Goal: Task Accomplishment & Management: Manage account settings

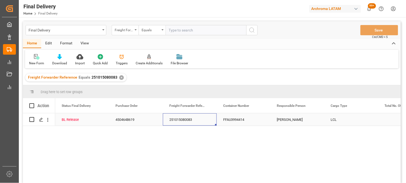
click at [184, 122] on div "251015080083" at bounding box center [190, 119] width 54 height 12
click at [292, 120] on div "[PERSON_NAME]" at bounding box center [297, 119] width 54 height 12
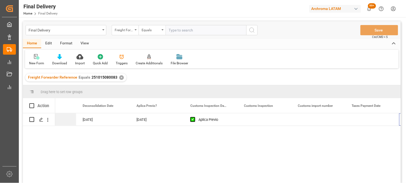
scroll to position [0, 463]
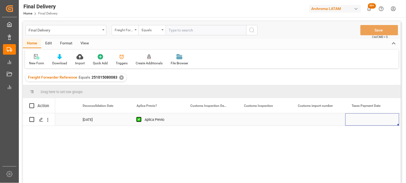
click at [203, 120] on div "Press SPACE to select this row." at bounding box center [211, 119] width 54 height 12
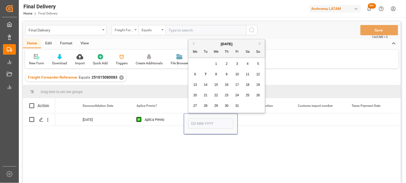
click at [226, 74] on span "9" at bounding box center [227, 74] width 2 height 4
type input "09-10-2025"
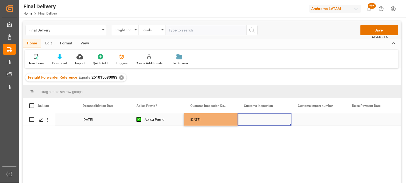
click at [256, 121] on div "Press SPACE to select this row." at bounding box center [265, 119] width 54 height 12
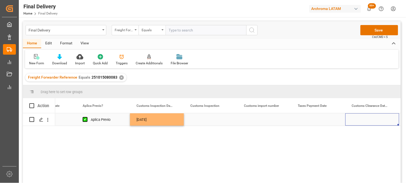
click at [315, 121] on div "Press SPACE to select this row." at bounding box center [318, 119] width 54 height 12
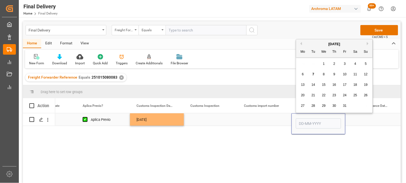
click at [261, 119] on div "Press SPACE to select this row." at bounding box center [265, 119] width 54 height 12
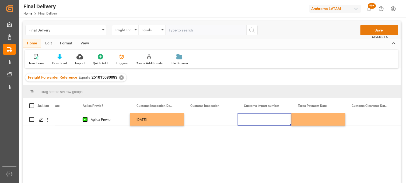
click at [373, 33] on button "Save" at bounding box center [379, 30] width 38 height 10
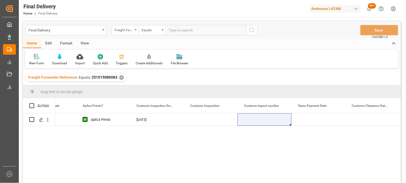
click at [119, 76] on div "✕" at bounding box center [121, 77] width 5 height 5
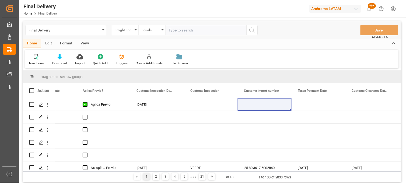
click at [171, 32] on input "text" at bounding box center [206, 30] width 81 height 10
paste input "251006900058"
type input "251006900058"
click at [249, 31] on icon "search button" at bounding box center [252, 30] width 6 height 6
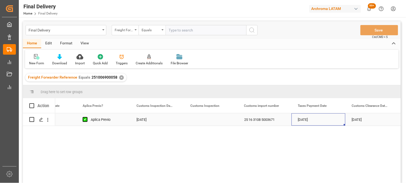
click at [303, 120] on div "01-10-2025" at bounding box center [318, 119] width 54 height 12
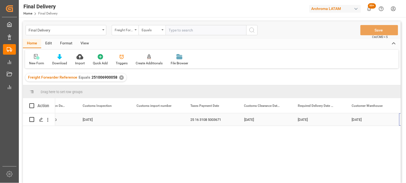
scroll to position [0, 625]
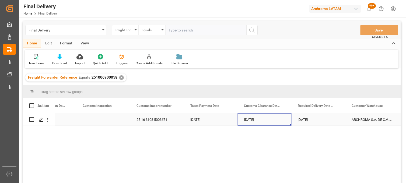
click at [256, 119] on div "04-10-2025" at bounding box center [265, 119] width 54 height 12
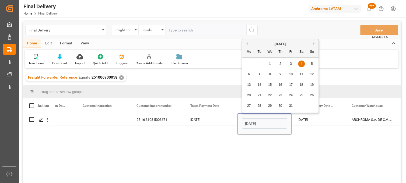
click at [270, 75] on span "8" at bounding box center [270, 74] width 2 height 4
type input "08-10-2025"
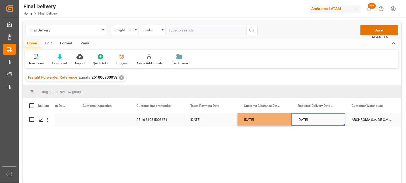
click at [309, 120] on div "[DATE]" at bounding box center [318, 119] width 54 height 12
click at [367, 30] on button "Save" at bounding box center [379, 30] width 38 height 10
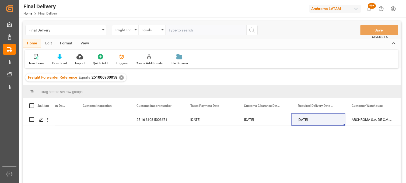
click at [119, 77] on div "✕" at bounding box center [121, 77] width 5 height 5
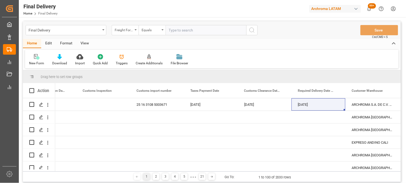
click at [176, 29] on input "text" at bounding box center [206, 30] width 81 height 10
paste input "251006900156"
type input "251006900156"
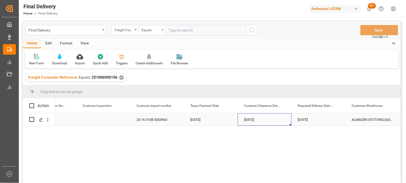
click at [252, 119] on div "04-10-2025" at bounding box center [265, 119] width 54 height 12
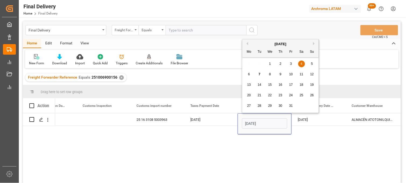
drag, startPoint x: 269, startPoint y: 75, endPoint x: 274, endPoint y: 88, distance: 14.4
click at [269, 75] on span "8" at bounding box center [270, 74] width 2 height 4
type input "08-10-2025"
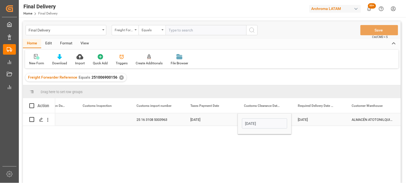
drag, startPoint x: 305, startPoint y: 119, endPoint x: 315, endPoint y: 119, distance: 10.2
click at [311, 119] on div "[DATE]" at bounding box center [318, 119] width 54 height 12
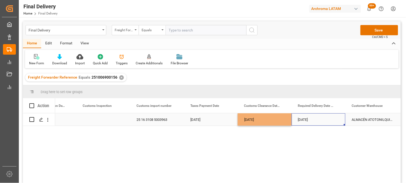
click at [361, 119] on div "ALMACÉN ATOTONILQUILLO" at bounding box center [372, 119] width 54 height 12
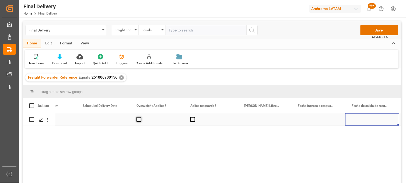
click at [139, 121] on span "Press SPACE to select this row." at bounding box center [138, 119] width 5 height 5
click at [140, 117] on input "Press SPACE to select this row." at bounding box center [140, 117] width 0 height 0
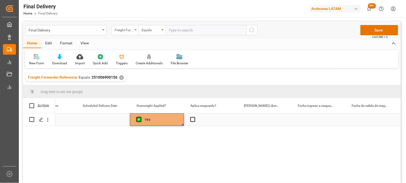
click at [139, 121] on span "Press SPACE to select this row." at bounding box center [138, 119] width 5 height 5
click at [140, 117] on input "Press SPACE to select this row." at bounding box center [140, 117] width 0 height 0
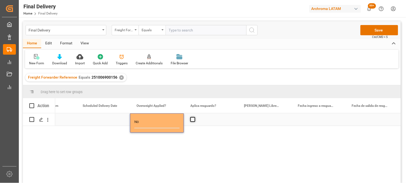
click at [192, 120] on span "Press SPACE to select this row." at bounding box center [192, 119] width 5 height 5
click at [194, 117] on input "Press SPACE to select this row." at bounding box center [194, 117] width 0 height 0
click at [193, 120] on span "Press SPACE to select this row." at bounding box center [192, 119] width 5 height 5
click at [194, 117] on input "Press SPACE to select this row." at bounding box center [194, 117] width 0 height 0
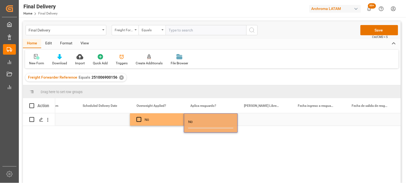
click at [254, 120] on div "Press SPACE to select this row." at bounding box center [265, 119] width 54 height 12
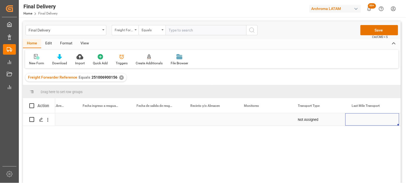
scroll to position [0, 1217]
click at [208, 120] on div "Press SPACE to select this row." at bounding box center [211, 119] width 54 height 12
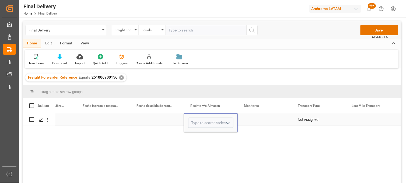
click at [208, 120] on input "Press SPACE to select this row." at bounding box center [210, 123] width 45 height 10
click at [203, 136] on div "CONTECON" at bounding box center [210, 138] width 45 height 19
type input "CONTECON"
click at [260, 119] on div "Press SPACE to select this row." at bounding box center [265, 119] width 54 height 12
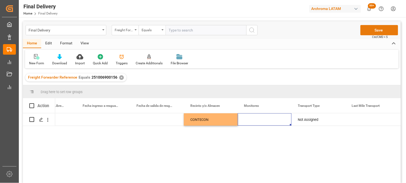
click at [364, 32] on button "Save" at bounding box center [379, 30] width 38 height 10
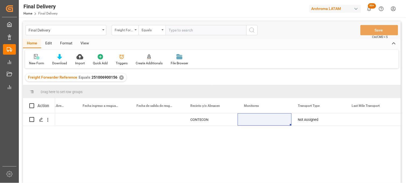
click at [276, 148] on div "No CONTECON Not Assigned" at bounding box center [228, 149] width 346 height 73
click at [120, 78] on div "✕" at bounding box center [121, 77] width 5 height 5
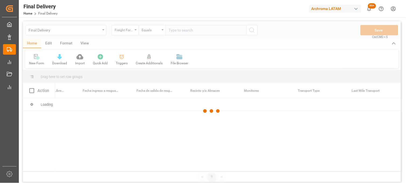
click at [172, 31] on div at bounding box center [212, 111] width 378 height 180
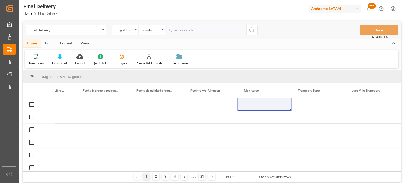
click at [171, 31] on input "text" at bounding box center [206, 30] width 81 height 10
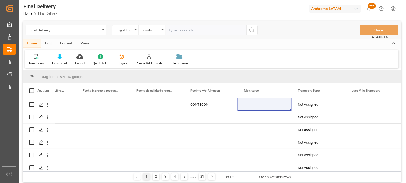
click at [171, 31] on input "text" at bounding box center [206, 30] width 81 height 10
paste input "251006900295"
type input "251006900295"
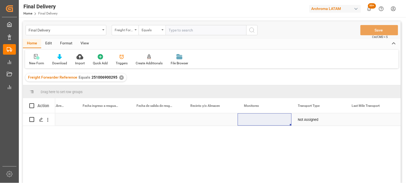
click at [211, 118] on div "Press SPACE to select this row." at bounding box center [211, 119] width 54 height 12
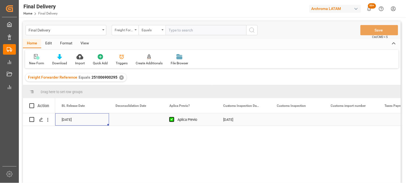
scroll to position [0, 431]
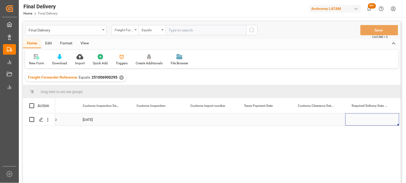
click at [257, 120] on div "Press SPACE to select this row." at bounding box center [265, 119] width 54 height 12
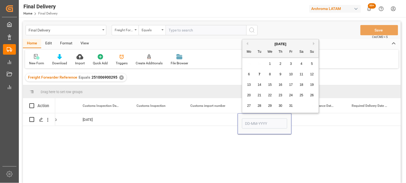
click at [261, 75] on div "7" at bounding box center [259, 74] width 7 height 6
type input "[DATE]"
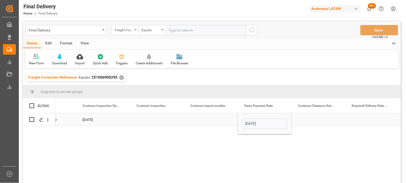
click at [310, 116] on div "Press SPACE to select this row." at bounding box center [318, 119] width 54 height 12
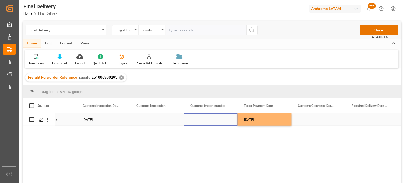
click at [205, 121] on div "Press SPACE to select this row." at bounding box center [211, 119] width 54 height 12
click at [205, 121] on input "Press SPACE to select this row." at bounding box center [210, 123] width 45 height 10
paste input "5004336"
type input "25 16 3108 5004336"
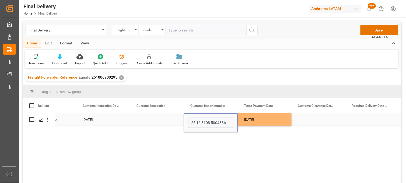
click at [260, 120] on div "[DATE]" at bounding box center [265, 119] width 54 height 12
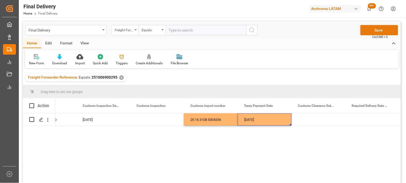
click at [366, 30] on button "Save" at bounding box center [379, 30] width 38 height 10
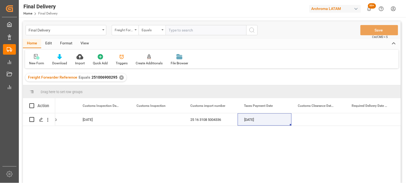
click at [120, 79] on div "✕" at bounding box center [121, 77] width 5 height 5
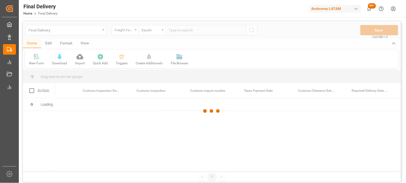
click at [175, 30] on div at bounding box center [212, 111] width 378 height 180
click at [175, 29] on div at bounding box center [212, 111] width 378 height 180
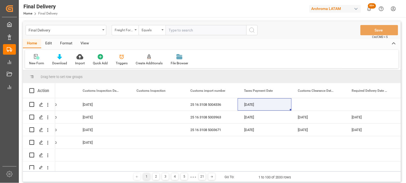
click at [176, 29] on input "text" at bounding box center [206, 30] width 81 height 10
paste input "251006900224"
type input "251006900224"
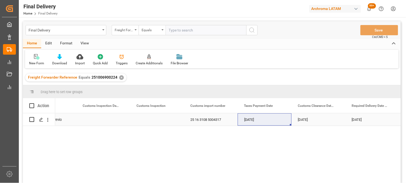
click at [153, 120] on div "Press SPACE to select this row." at bounding box center [157, 119] width 54 height 12
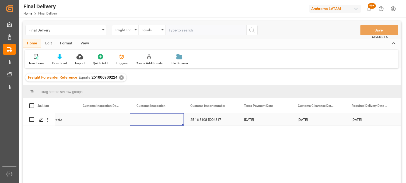
click at [299, 119] on div "08-10-2025" at bounding box center [318, 119] width 54 height 12
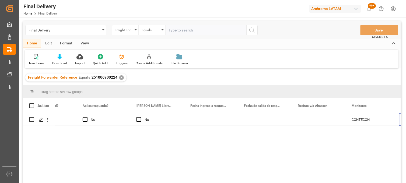
scroll to position [0, 1109]
click at [120, 77] on div "✕" at bounding box center [121, 77] width 5 height 5
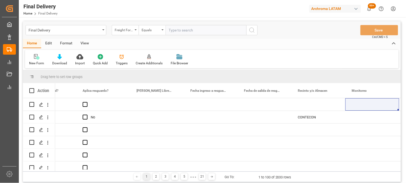
click at [122, 61] on div "Triggers" at bounding box center [122, 63] width 12 height 5
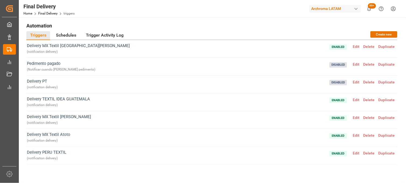
click at [354, 45] on span "Edit" at bounding box center [356, 46] width 10 height 4
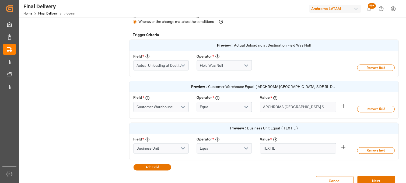
scroll to position [179, 0]
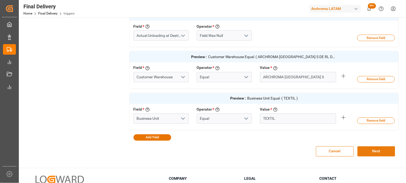
click at [367, 154] on button "Next" at bounding box center [376, 151] width 38 height 10
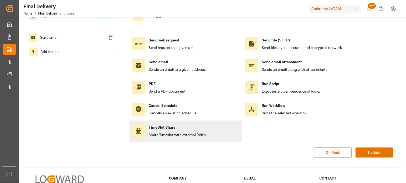
scroll to position [1, 0]
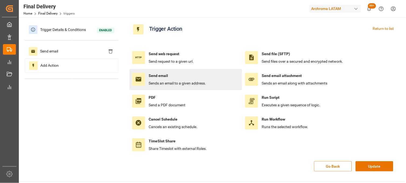
click at [159, 79] on div "Send email Sends an email to a given address." at bounding box center [177, 79] width 57 height 13
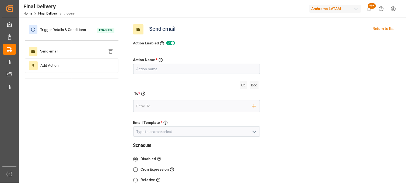
scroll to position [0, 0]
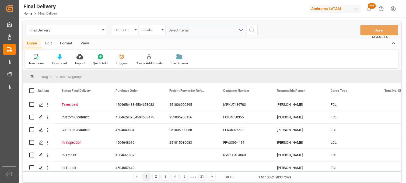
click at [120, 56] on icon at bounding box center [121, 56] width 5 height 5
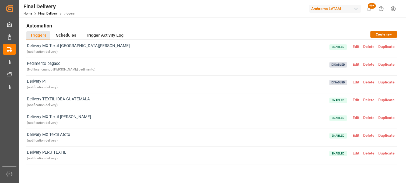
click at [354, 47] on span "Edit" at bounding box center [356, 46] width 10 height 4
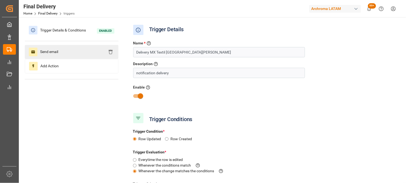
click at [34, 50] on icon at bounding box center [33, 52] width 4 height 4
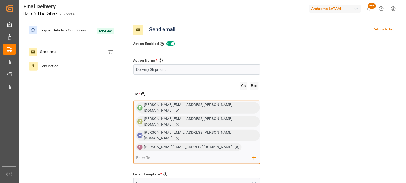
click at [211, 154] on input "email" at bounding box center [194, 158] width 116 height 8
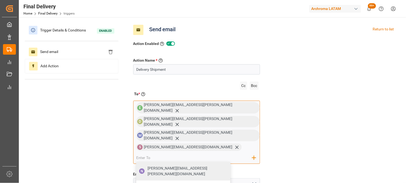
paste input "immex.uno@archroma.com"
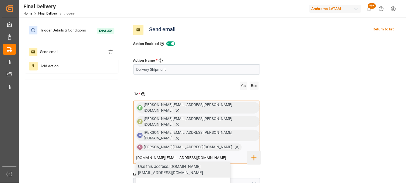
type input "immex.uno@archroma.com"
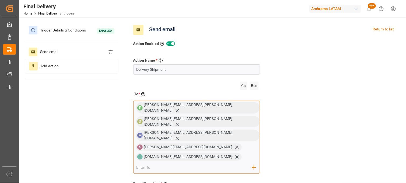
click at [209, 164] on input "email" at bounding box center [194, 168] width 116 height 8
click at [217, 164] on input "email" at bounding box center [194, 168] width 116 height 8
paste input "impex.dos@archroma.com"
type input "impex.dos@archroma.com"
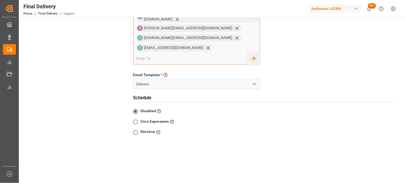
scroll to position [119, 0]
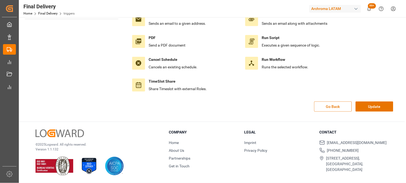
scroll to position [60, 0]
click at [364, 107] on button "Update" at bounding box center [375, 106] width 38 height 10
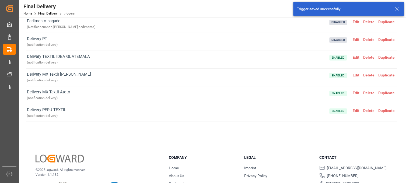
scroll to position [33, 0]
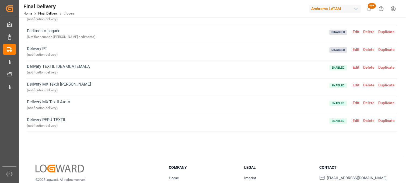
click at [354, 85] on span "Edit" at bounding box center [356, 85] width 10 height 4
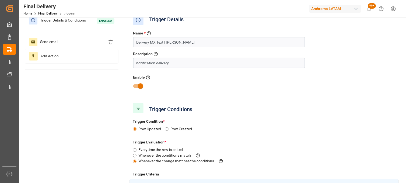
scroll to position [0, 0]
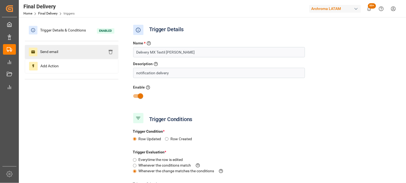
click at [45, 52] on span "Send email" at bounding box center [48, 52] width 23 height 9
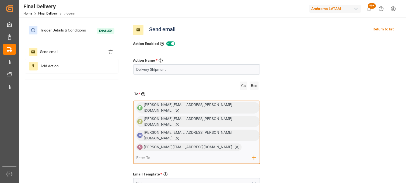
click at [224, 154] on input "email" at bounding box center [194, 158] width 116 height 8
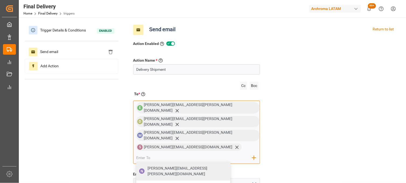
paste input "impex.dos@archroma.com"
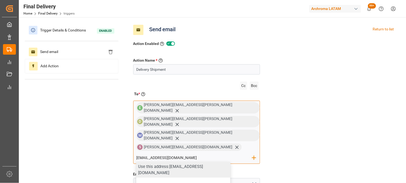
type input "impex.dos@archroma.com"
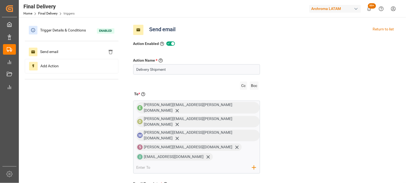
click at [329, 132] on div "Action Name * Give a name to the action being created Delivery Shipment Cc Bcc …" at bounding box center [264, 174] width 270 height 255
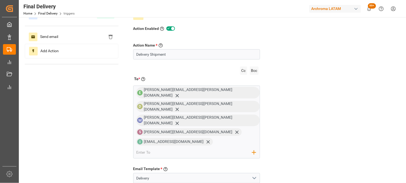
scroll to position [30, 0]
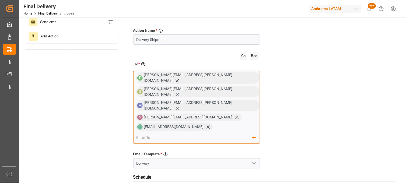
click at [213, 134] on input "email" at bounding box center [194, 138] width 116 height 8
paste input "immex.uno@archroma.com"
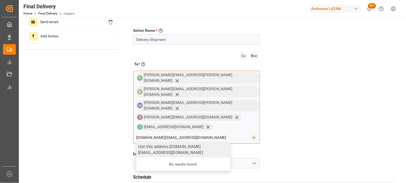
type input "immex.uno@archroma.com"
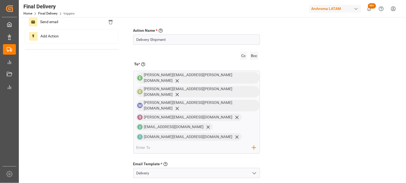
click at [293, 121] on div "Action Name * Give a name to the action being created Delivery Shipment Cc Bcc …" at bounding box center [264, 149] width 270 height 265
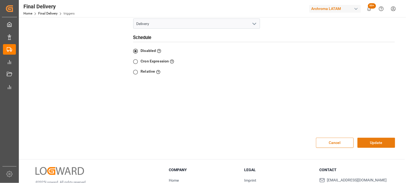
click at [367, 138] on button "Update" at bounding box center [376, 143] width 38 height 10
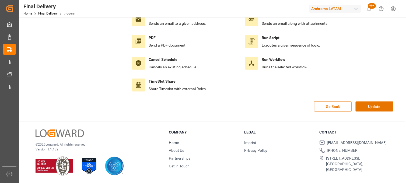
scroll to position [60, 0]
click at [369, 108] on button "Update" at bounding box center [375, 106] width 38 height 10
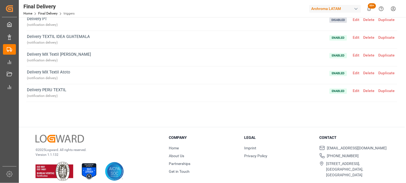
click at [354, 72] on span "Edit" at bounding box center [356, 73] width 10 height 4
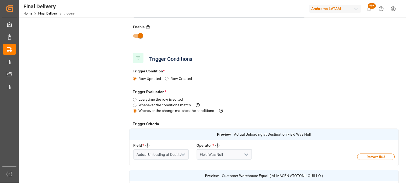
scroll to position [30, 0]
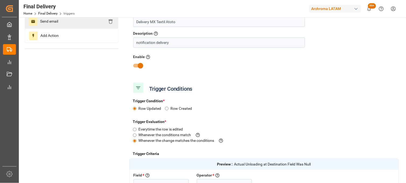
click at [52, 21] on span "Send email" at bounding box center [48, 21] width 23 height 9
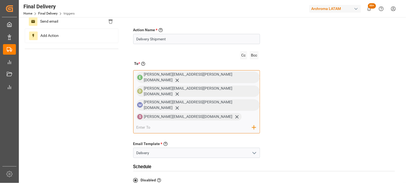
click at [212, 124] on input "email" at bounding box center [194, 128] width 116 height 8
paste input "immex.uno@archroma.com"
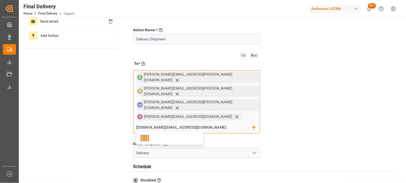
type input "immex.uno@archroma.com"
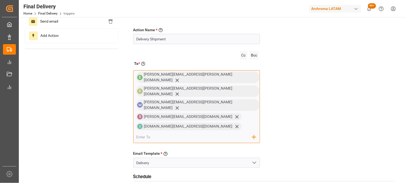
click at [214, 133] on input "email" at bounding box center [194, 137] width 116 height 8
paste input "impex.dos@archroma.com"
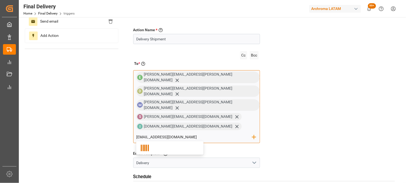
type input "impex.dos@archroma.com"
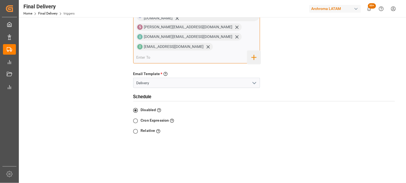
scroll to position [180, 0]
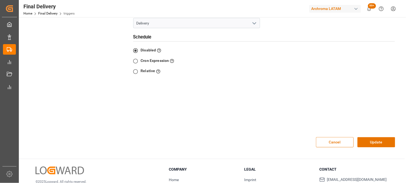
click at [368, 132] on div "Cancel Update" at bounding box center [264, 143] width 270 height 22
click at [371, 137] on button "Update" at bounding box center [376, 142] width 38 height 10
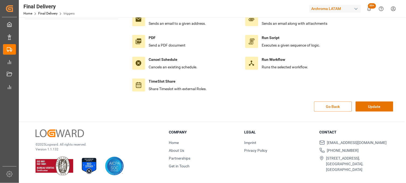
scroll to position [60, 0]
click at [373, 107] on button "Update" at bounding box center [375, 106] width 38 height 10
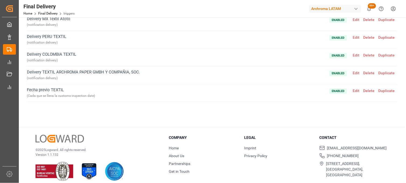
scroll to position [0, 0]
click at [354, 88] on span "Edit" at bounding box center [356, 90] width 10 height 4
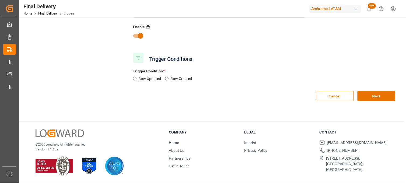
scroll to position [60, 0]
type input "Fecha previo TEXTIL"
type input "Cada que se llena la customs inspection date"
radio input "true"
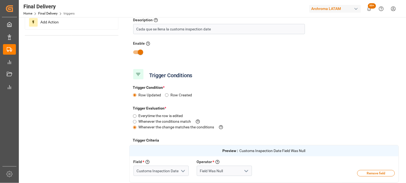
scroll to position [30, 0]
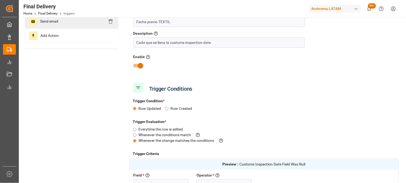
click at [43, 23] on span "Send email" at bounding box center [48, 21] width 23 height 9
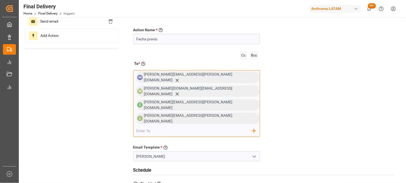
click at [206, 127] on input "email" at bounding box center [194, 131] width 116 height 8
paste input "impex.dos@archroma.com"
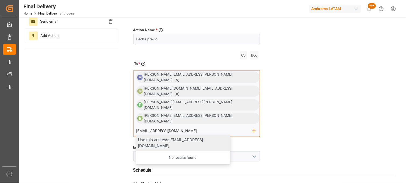
type input "impex.dos@archroma.com"
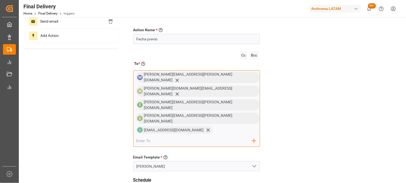
click at [226, 137] on input "email" at bounding box center [194, 141] width 116 height 8
paste input "immex.uno@archroma.com"
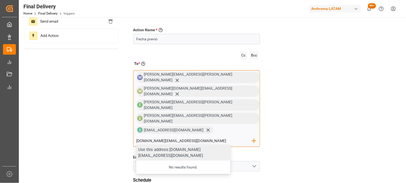
type input "immex.uno@archroma.com"
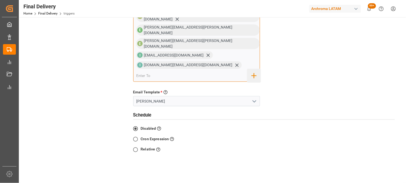
scroll to position [120, 0]
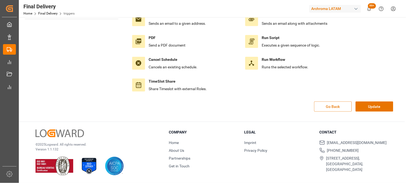
scroll to position [60, 0]
click at [371, 106] on button "Update" at bounding box center [375, 106] width 38 height 10
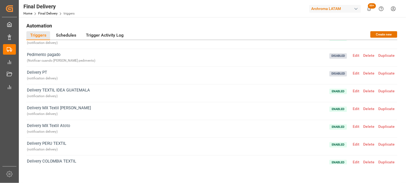
scroll to position [0, 0]
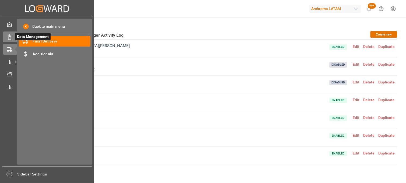
click at [9, 37] on icon at bounding box center [9, 36] width 5 height 5
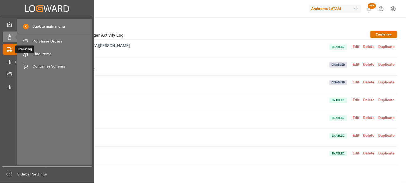
click at [9, 47] on icon at bounding box center [9, 49] width 5 height 5
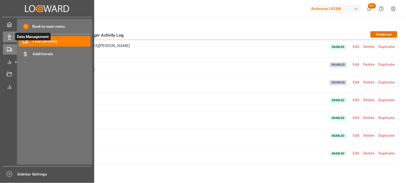
click at [12, 38] on icon at bounding box center [9, 36] width 5 height 5
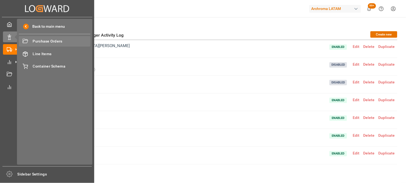
click at [37, 41] on span "Purchase Orders" at bounding box center [62, 41] width 58 height 6
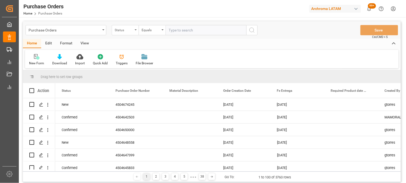
click at [122, 33] on div "Status" at bounding box center [125, 30] width 27 height 10
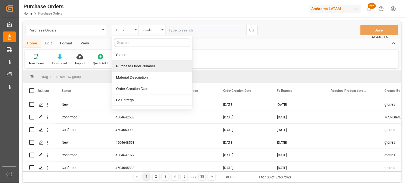
click at [129, 67] on div "Purchase Order Number" at bounding box center [152, 66] width 80 height 11
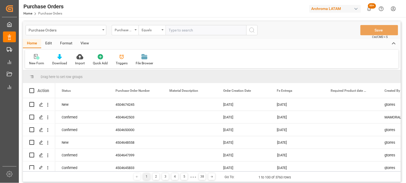
click at [180, 34] on input "text" at bounding box center [206, 30] width 81 height 10
paste input "4504648613"
type input "4504648613"
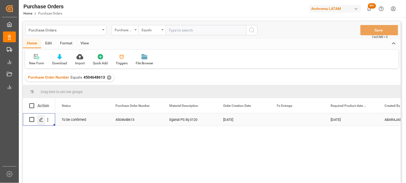
click at [40, 122] on div "Press SPACE to select this row." at bounding box center [41, 120] width 8 height 10
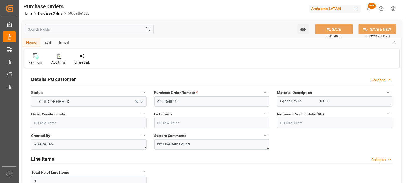
type input "27-07-2025"
type input "24-10-2025"
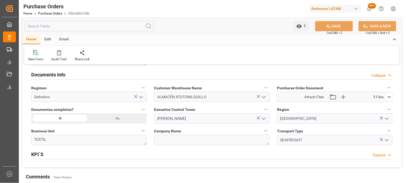
scroll to position [389, 0]
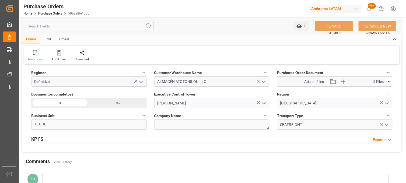
click at [390, 83] on icon at bounding box center [389, 82] width 6 height 6
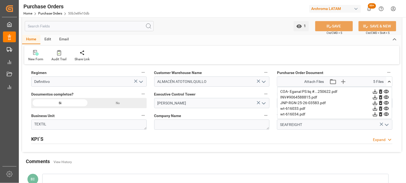
click at [387, 102] on icon at bounding box center [386, 103] width 6 height 6
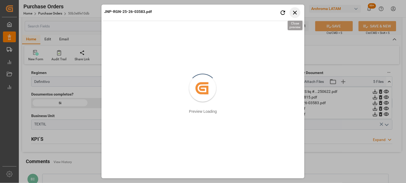
click at [294, 15] on icon "button" at bounding box center [295, 12] width 7 height 7
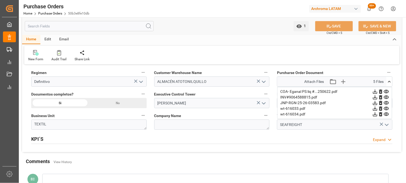
click at [386, 98] on icon at bounding box center [386, 97] width 5 height 3
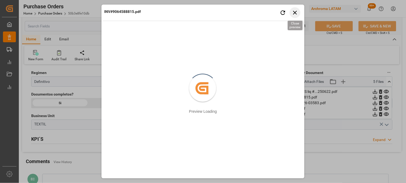
click at [296, 14] on icon "button" at bounding box center [295, 12] width 7 height 7
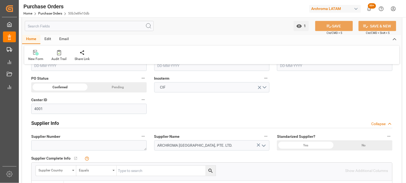
scroll to position [179, 0]
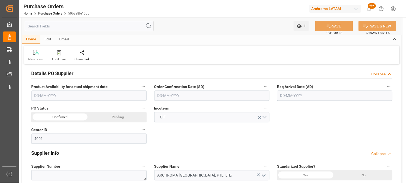
click at [295, 96] on input "text" at bounding box center [334, 96] width 115 height 10
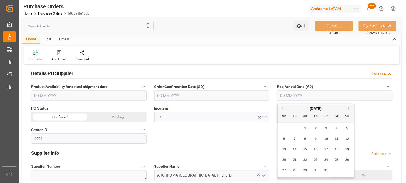
drag, startPoint x: 284, startPoint y: 128, endPoint x: 288, endPoint y: 128, distance: 4.3
click at [284, 128] on div "29 30 1 2 3 4 5" at bounding box center [315, 128] width 73 height 10
click at [349, 108] on button "Next Month" at bounding box center [349, 108] width 3 height 3
click at [335, 152] on div "15" at bounding box center [336, 149] width 7 height 6
type input "[DATE]"
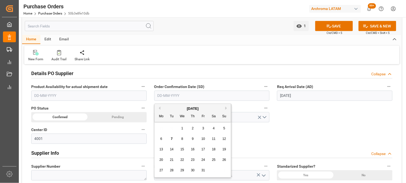
click at [206, 97] on input "text" at bounding box center [211, 96] width 115 height 10
click at [160, 108] on button "Previous Month" at bounding box center [158, 108] width 3 height 3
click at [203, 131] on div "5" at bounding box center [203, 128] width 7 height 6
type input "05-09-2025"
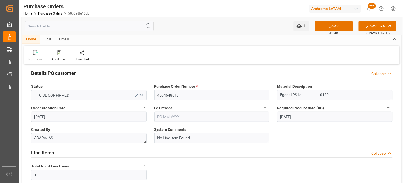
scroll to position [0, 0]
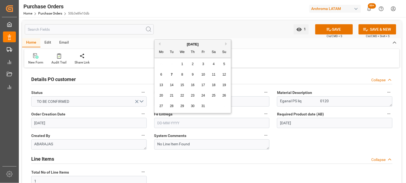
click at [176, 122] on input "text" at bounding box center [211, 123] width 115 height 10
click at [224, 44] on div "[DATE]" at bounding box center [192, 44] width 76 height 5
click at [225, 43] on button "Next Month" at bounding box center [226, 43] width 3 height 3
click at [201, 106] on span "28" at bounding box center [202, 106] width 3 height 4
type input "28-11-2025"
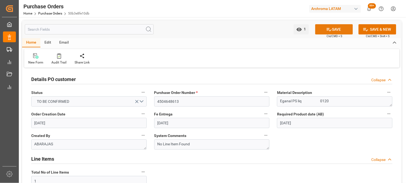
click at [337, 26] on button "SAVE" at bounding box center [334, 29] width 38 height 10
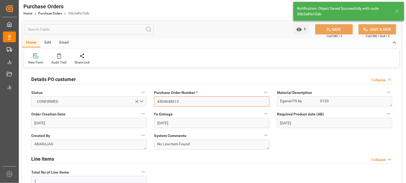
click at [163, 103] on input "4504648613" at bounding box center [211, 101] width 115 height 10
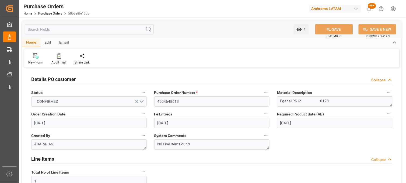
click at [173, 135] on span "System Comments" at bounding box center [170, 136] width 32 height 6
click at [262, 135] on button "System Comments" at bounding box center [265, 135] width 7 height 7
click at [324, 139] on div at bounding box center [203, 91] width 406 height 183
click at [44, 13] on link "Purchase Orders" at bounding box center [50, 14] width 24 height 4
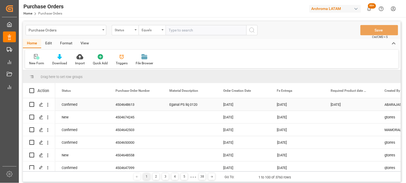
click at [334, 106] on div "24-10-2025" at bounding box center [351, 104] width 54 height 12
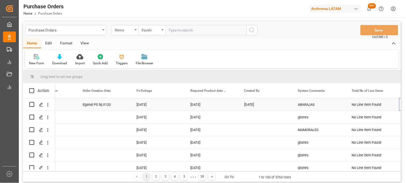
scroll to position [0, 140]
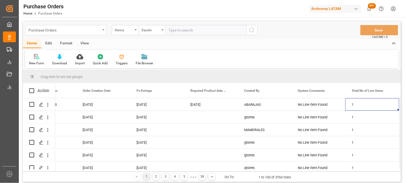
click at [50, 33] on div "Purchase Orders" at bounding box center [65, 29] width 72 height 7
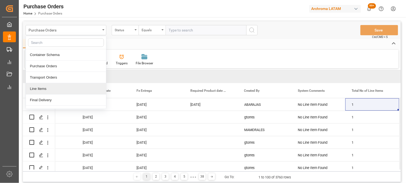
click at [44, 89] on div "Line Items" at bounding box center [66, 88] width 80 height 11
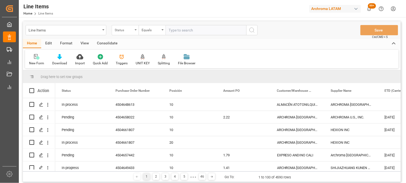
click at [126, 31] on div "Status" at bounding box center [124, 29] width 18 height 6
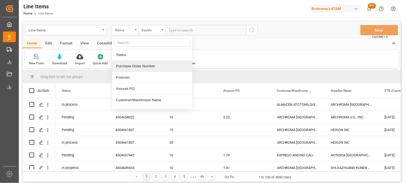
click at [123, 68] on div "Purchase Order Number" at bounding box center [152, 66] width 80 height 11
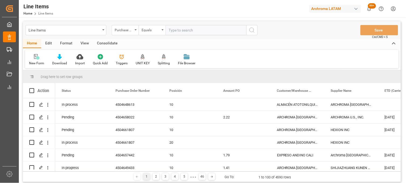
click at [184, 31] on input "text" at bounding box center [206, 30] width 81 height 10
paste input "4504648613"
type input "4504648613"
click at [252, 29] on icon "search button" at bounding box center [252, 30] width 6 height 6
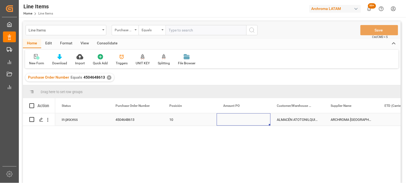
click at [228, 119] on div "Press SPACE to select this row." at bounding box center [244, 119] width 54 height 12
click at [230, 119] on div "Press SPACE to select this row." at bounding box center [244, 119] width 54 height 12
click at [230, 119] on input "Press SPACE to select this row." at bounding box center [243, 123] width 45 height 10
click at [230, 121] on input "Press SPACE to select this row." at bounding box center [243, 123] width 45 height 10
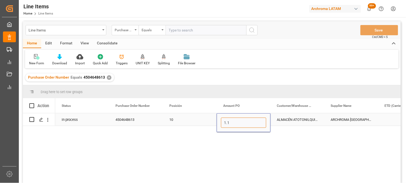
type input "1.14"
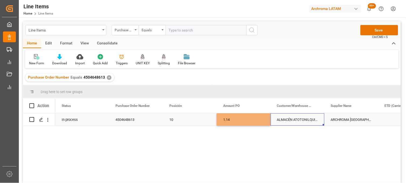
click at [288, 118] on div "ALMACÉN ATOTONILQUILLO" at bounding box center [297, 119] width 54 height 12
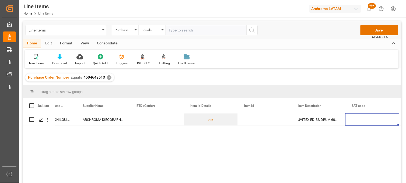
scroll to position [0, 302]
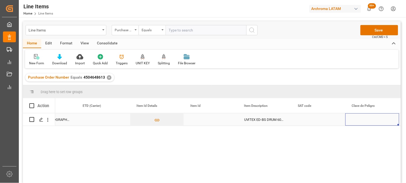
click at [204, 119] on div "Press SPACE to select this row." at bounding box center [211, 119] width 54 height 12
click at [201, 120] on div "Press SPACE to select this row." at bounding box center [211, 119] width 54 height 12
click at [201, 120] on input "Press SPACE to select this row." at bounding box center [210, 123] width 45 height 10
type input "10241127006"
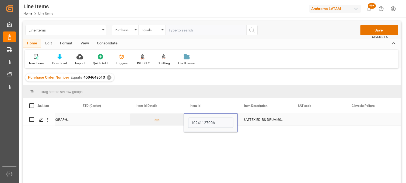
click at [246, 120] on div "UVITEX ED-BS DRUM 60KG" at bounding box center [265, 119] width 54 height 12
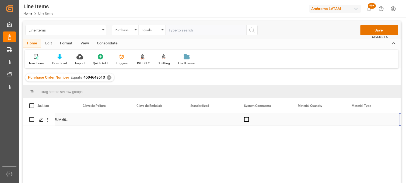
scroll to position [0, 571]
click at [309, 120] on div "Press SPACE to select this row." at bounding box center [318, 119] width 54 height 12
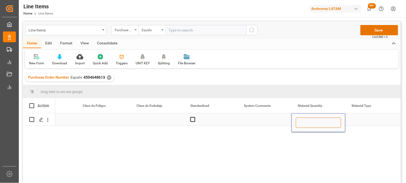
click at [309, 120] on input "Press SPACE to select this row." at bounding box center [318, 123] width 45 height 10
type input "25"
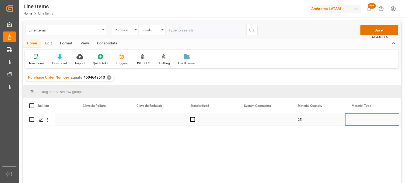
click at [361, 119] on div "Press SPACE to select this row." at bounding box center [372, 119] width 54 height 12
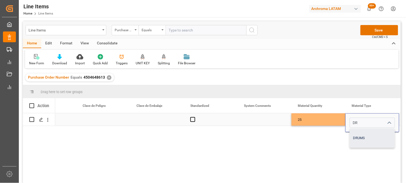
click at [364, 136] on div "DRUMS" at bounding box center [372, 138] width 45 height 19
type input "DRUMS"
click at [323, 122] on div "25" at bounding box center [318, 119] width 54 height 12
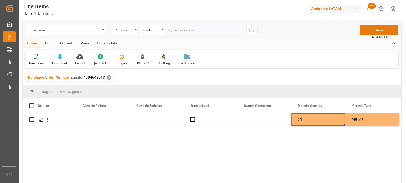
click at [366, 32] on button "Save" at bounding box center [379, 30] width 38 height 10
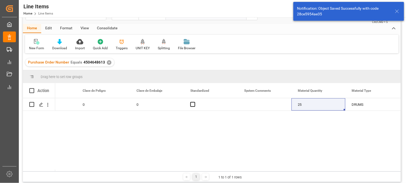
scroll to position [30, 0]
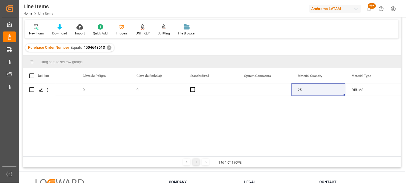
drag, startPoint x: 119, startPoint y: 156, endPoint x: 107, endPoint y: 157, distance: 12.4
click at [107, 157] on div "1 1 to 1 of 1 rows" at bounding box center [212, 162] width 378 height 11
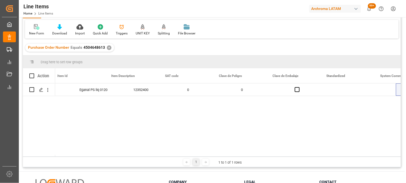
scroll to position [0, 424]
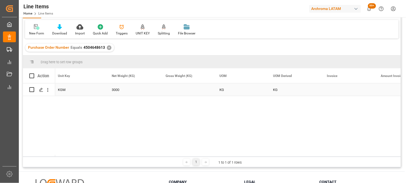
click at [177, 91] on div "Press SPACE to select this row." at bounding box center [186, 89] width 54 height 12
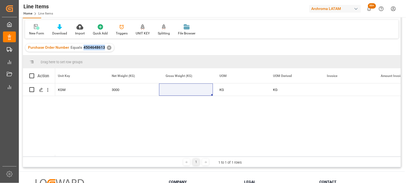
drag, startPoint x: 104, startPoint y: 49, endPoint x: 82, endPoint y: 47, distance: 21.7
click at [82, 47] on div "Purchase Order Number Equals 4504648613" at bounding box center [66, 48] width 77 height 6
copy span "4504648613"
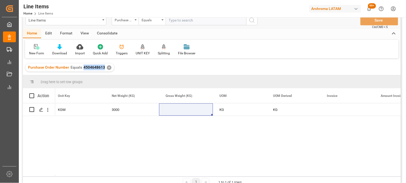
scroll to position [0, 0]
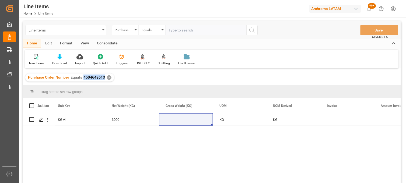
click at [58, 29] on div "Line Items" at bounding box center [65, 29] width 72 height 7
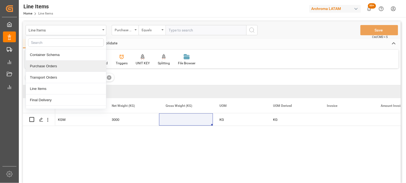
click at [52, 66] on div "Purchase Orders" at bounding box center [66, 66] width 80 height 11
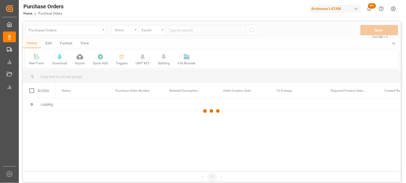
click at [132, 31] on div at bounding box center [212, 111] width 378 height 180
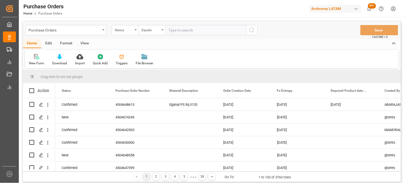
click at [136, 30] on icon "open menu" at bounding box center [136, 29] width 2 height 1
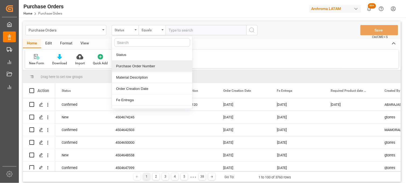
click at [137, 66] on div "Purchase Order Number" at bounding box center [152, 66] width 80 height 11
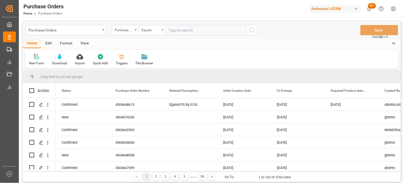
click at [181, 31] on input "text" at bounding box center [206, 30] width 81 height 10
paste input "4504648613"
type input "4504648613"
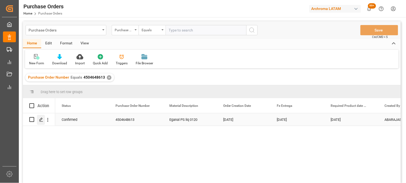
click at [43, 120] on icon "Press SPACE to select this row." at bounding box center [41, 120] width 4 height 4
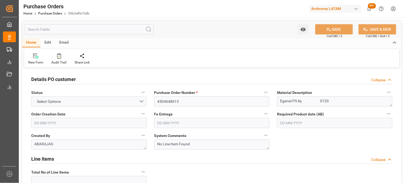
type input "1"
type input "27-07-2025"
type input "28-11-2025"
type input "24-10-2025"
type input "05-09-2025"
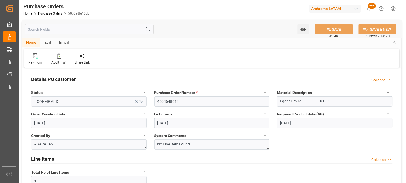
type input "[DATE]"
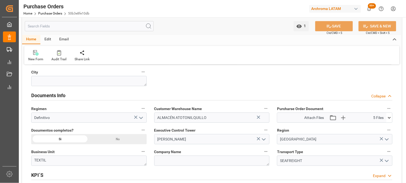
scroll to position [359, 0]
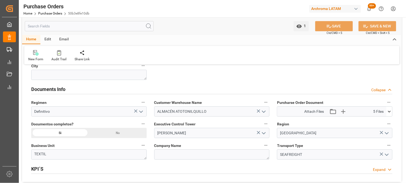
click at [389, 111] on icon at bounding box center [389, 112] width 6 height 6
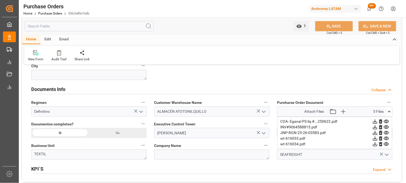
click at [385, 139] on icon at bounding box center [386, 139] width 6 height 6
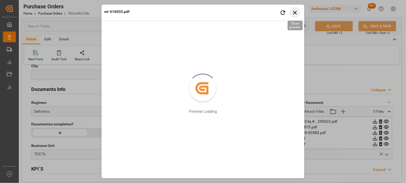
click at [295, 11] on icon "button" at bounding box center [295, 12] width 7 height 7
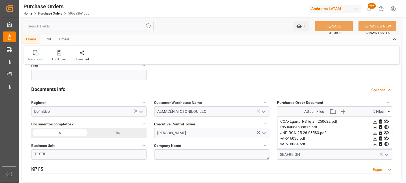
click at [386, 143] on icon at bounding box center [386, 144] width 6 height 6
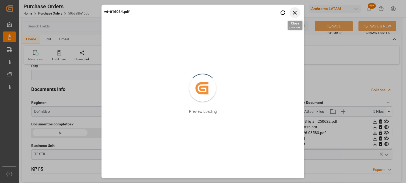
click at [295, 13] on icon "button" at bounding box center [295, 12] width 7 height 7
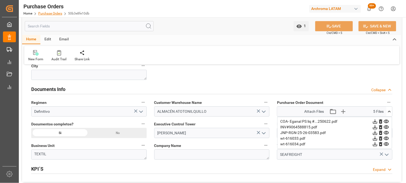
click at [45, 13] on link "Purchase Orders" at bounding box center [50, 14] width 24 height 4
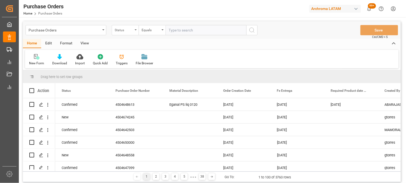
click at [136, 32] on div "Status" at bounding box center [125, 30] width 27 height 10
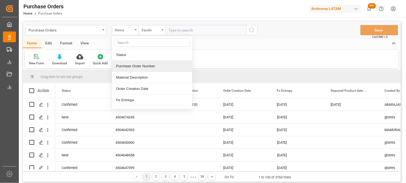
click at [138, 66] on div "Purchase Order Number" at bounding box center [152, 66] width 80 height 11
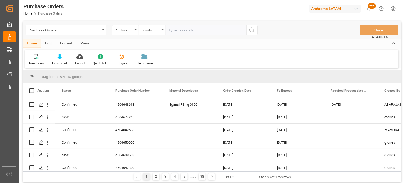
click at [157, 34] on div "Equals" at bounding box center [152, 30] width 27 height 10
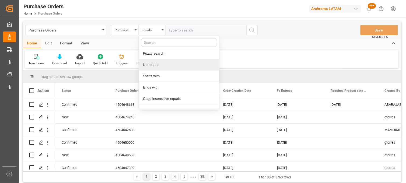
scroll to position [31, 0]
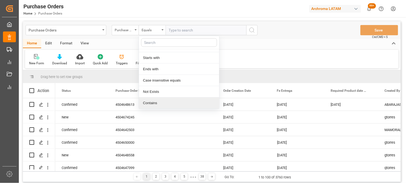
click at [160, 101] on div "Contains" at bounding box center [179, 102] width 80 height 11
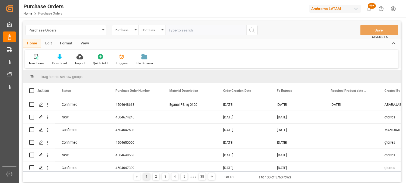
paste input "4504648613"
paste input "4504653893"
type input "4504648613,4504653893"
click at [252, 30] on icon "search button" at bounding box center [252, 30] width 6 height 6
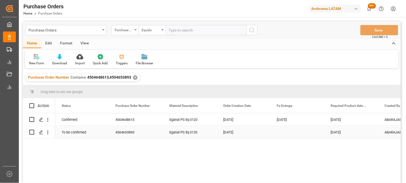
click at [283, 131] on div "Press SPACE to select this row." at bounding box center [297, 132] width 54 height 12
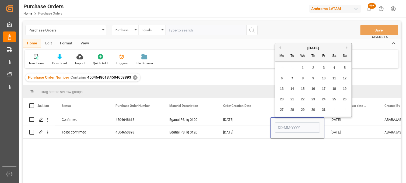
click at [346, 47] on button "Next Month" at bounding box center [347, 47] width 3 height 3
click at [322, 108] on span "28" at bounding box center [323, 110] width 3 height 4
type input "28-11-2025"
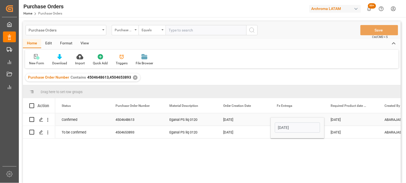
click at [336, 118] on div "24-10-2025" at bounding box center [351, 119] width 54 height 12
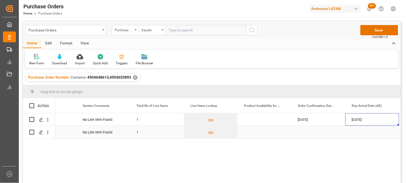
scroll to position [0, 410]
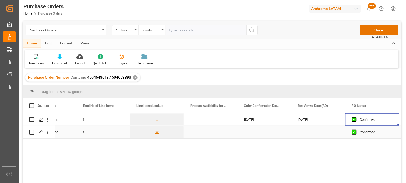
click at [255, 131] on div "Press SPACE to select this row." at bounding box center [265, 132] width 54 height 12
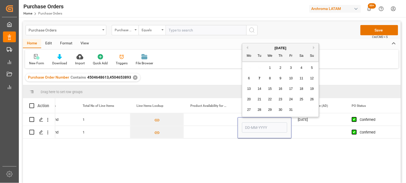
click at [248, 47] on button "Previous Month" at bounding box center [246, 47] width 3 height 3
click at [290, 68] on span "5" at bounding box center [291, 68] width 2 height 4
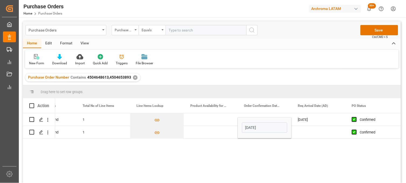
type input "05-09-2025"
click at [305, 130] on div "Press SPACE to select this row." at bounding box center [318, 132] width 54 height 12
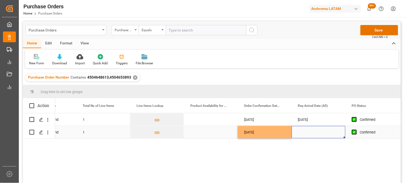
click at [307, 132] on div "Press SPACE to select this row." at bounding box center [318, 132] width 54 height 12
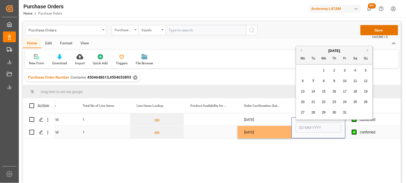
drag, startPoint x: 307, startPoint y: 132, endPoint x: 300, endPoint y: 128, distance: 8.3
click at [307, 132] on input "Press SPACE to select this row." at bounding box center [318, 127] width 45 height 10
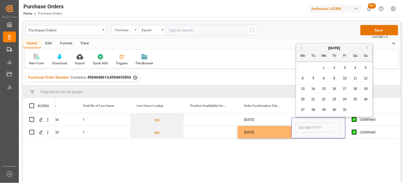
click at [300, 66] on div "29 30 1 2 3 4 5" at bounding box center [334, 68] width 73 height 10
click at [369, 47] on button "Next Month" at bounding box center [368, 47] width 3 height 3
click at [353, 88] on span "15" at bounding box center [354, 89] width 3 height 4
type input "[DATE]"
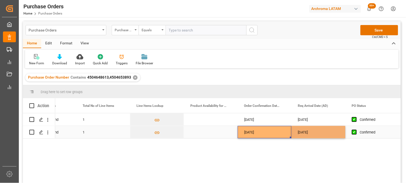
click at [269, 130] on div "05-09-2025" at bounding box center [265, 132] width 54 height 12
click at [314, 120] on div "[DATE]" at bounding box center [318, 119] width 54 height 12
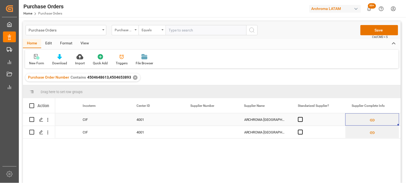
scroll to position [0, 786]
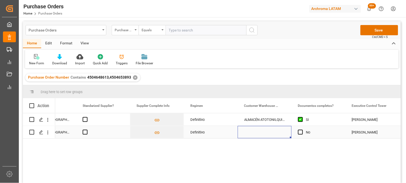
click at [262, 130] on div "Press SPACE to select this row." at bounding box center [265, 132] width 54 height 12
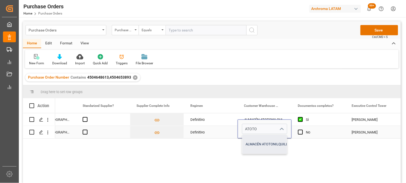
click at [264, 142] on div "ALMACÉN ATOTONILQUILLO" at bounding box center [267, 144] width 51 height 19
type input "ALMACÉN ATOTONILQUILLO"
click at [301, 132] on span "Press SPACE to select this row." at bounding box center [300, 132] width 5 height 5
click at [302, 130] on input "Press SPACE to select this row." at bounding box center [302, 130] width 0 height 0
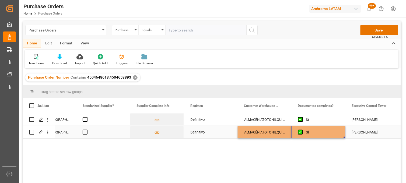
click at [367, 132] on div "[PERSON_NAME]" at bounding box center [372, 132] width 41 height 12
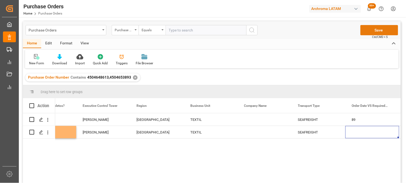
click at [372, 30] on button "Save" at bounding box center [379, 30] width 38 height 10
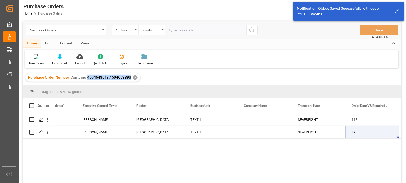
drag, startPoint x: 130, startPoint y: 78, endPoint x: 87, endPoint y: 78, distance: 42.8
click at [87, 78] on span "4504648613,4504653893" at bounding box center [109, 77] width 44 height 4
copy span "4504648613,4504653893"
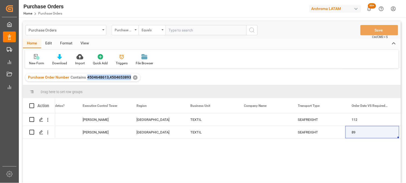
click at [113, 79] on div "Purchase Order Number Contains 4504648613,4504653893" at bounding box center [79, 78] width 103 height 6
click at [128, 77] on span "4504648613,4504653893" at bounding box center [109, 77] width 44 height 4
click at [129, 78] on div "Purchase Order Number Contains 4504648613,4504653893 ✕" at bounding box center [82, 77] width 115 height 8
click at [108, 79] on span "4504648613,4504653893" at bounding box center [109, 77] width 44 height 4
click at [116, 76] on span "4504648613,4504653893" at bounding box center [109, 77] width 44 height 4
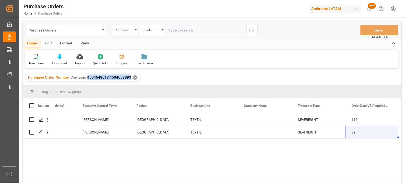
drag, startPoint x: 131, startPoint y: 77, endPoint x: 87, endPoint y: 77, distance: 43.3
click at [87, 77] on div "Purchase Order Number Contains 4504648613,4504653893 ✕" at bounding box center [82, 77] width 115 height 8
copy span "4504648613,4504653893"
click at [100, 31] on div "Purchase Orders" at bounding box center [65, 29] width 72 height 7
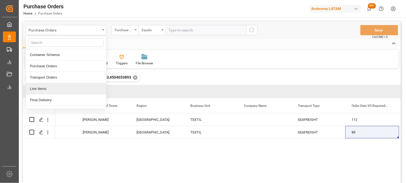
click at [46, 92] on div "Line Items" at bounding box center [66, 88] width 80 height 11
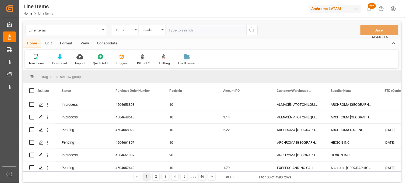
click at [129, 32] on div "Status" at bounding box center [124, 29] width 18 height 6
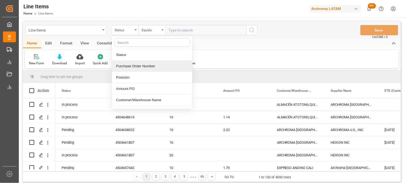
click at [130, 66] on div "Purchase Order Number" at bounding box center [152, 66] width 80 height 11
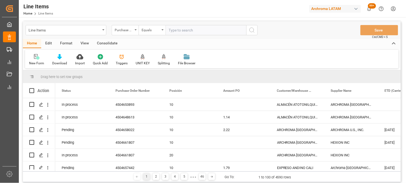
click at [177, 31] on input "text" at bounding box center [206, 30] width 81 height 10
paste input "4504648613,4504653893"
type input "4504648613,4504653893"
click at [160, 30] on div "Equals" at bounding box center [152, 30] width 27 height 10
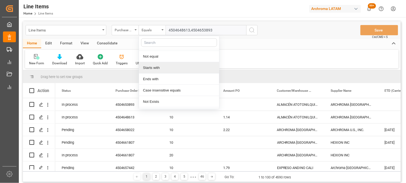
scroll to position [31, 0]
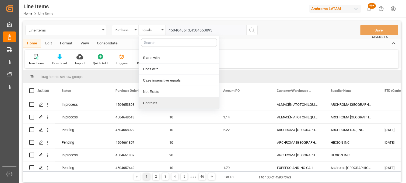
drag, startPoint x: 152, startPoint y: 101, endPoint x: 156, endPoint y: 90, distance: 12.2
click at [152, 100] on div "Contains" at bounding box center [179, 102] width 80 height 11
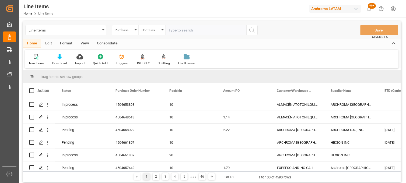
click at [173, 30] on input "text" at bounding box center [206, 30] width 81 height 10
paste input "4504648613,4504653893"
type input "4504648613,4504653893"
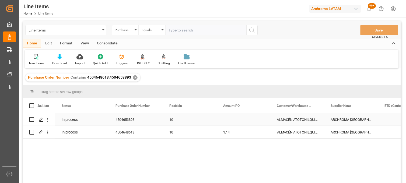
click at [228, 120] on div "Press SPACE to select this row." at bounding box center [244, 119] width 54 height 12
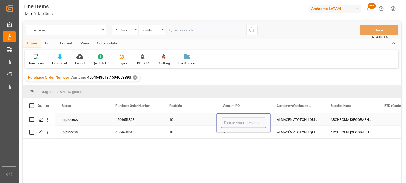
click at [228, 120] on input "Press SPACE to select this row." at bounding box center [243, 123] width 45 height 10
type input "1.14"
click at [299, 131] on div "ALMACÉN ATOTONILQUILLO" at bounding box center [297, 132] width 54 height 12
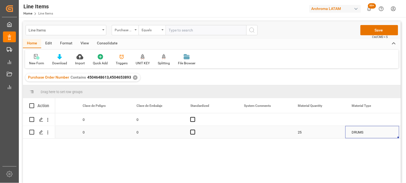
scroll to position [0, 625]
click at [249, 120] on div "Press SPACE to select this row." at bounding box center [265, 119] width 54 height 12
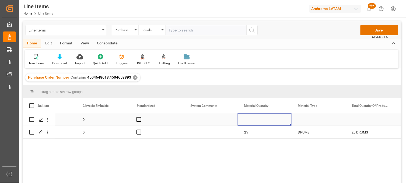
click at [249, 120] on div "Press SPACE to select this row." at bounding box center [265, 119] width 54 height 12
type input "25"
click at [306, 122] on div "Press SPACE to select this row." at bounding box center [318, 119] width 54 height 12
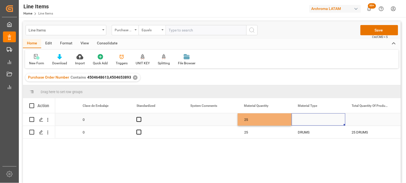
click at [305, 122] on div "Press SPACE to select this row." at bounding box center [318, 119] width 54 height 12
drag, startPoint x: 305, startPoint y: 122, endPoint x: 302, endPoint y: 120, distance: 3.3
click at [304, 121] on input "Press SPACE to select this row." at bounding box center [318, 123] width 45 height 10
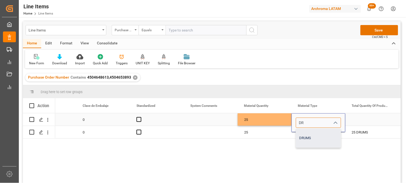
click at [307, 138] on div "DRUMS" at bounding box center [318, 138] width 45 height 19
type input "DRUMS"
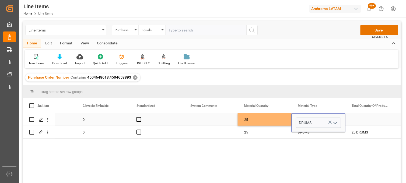
click at [354, 120] on div "Press SPACE to select this row." at bounding box center [372, 119] width 54 height 12
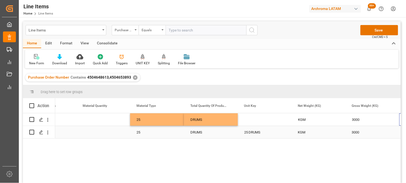
scroll to position [0, 786]
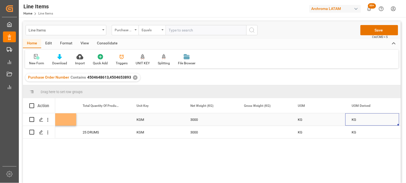
click at [254, 118] on div "Press SPACE to select this row." at bounding box center [265, 119] width 54 height 12
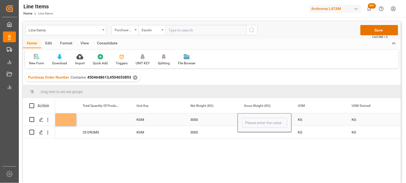
click at [254, 118] on input "Press SPACE to select this row." at bounding box center [264, 123] width 45 height 10
type input "33150"
click at [260, 134] on div "Press SPACE to select this row." at bounding box center [265, 132] width 54 height 12
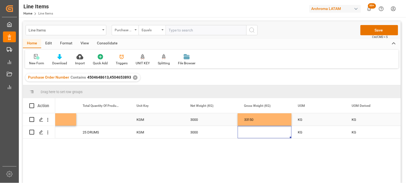
click at [249, 121] on div "33150" at bounding box center [265, 119] width 54 height 12
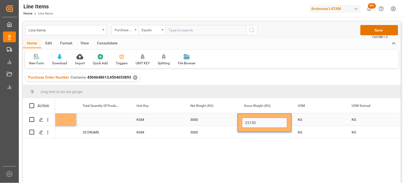
drag, startPoint x: 248, startPoint y: 121, endPoint x: 263, endPoint y: 122, distance: 14.8
click at [262, 122] on input "33150" at bounding box center [264, 123] width 45 height 10
type input "3150"
click at [254, 134] on div "Press SPACE to select this row." at bounding box center [265, 132] width 54 height 12
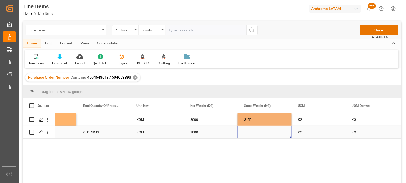
click at [249, 133] on div "Press SPACE to select this row." at bounding box center [265, 132] width 54 height 12
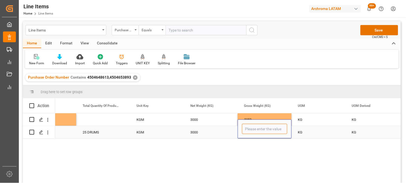
click at [248, 132] on input "Press SPACE to select this row." at bounding box center [264, 129] width 45 height 10
click at [249, 132] on input "Press SPACE to select this row." at bounding box center [264, 129] width 45 height 10
type input "3150"
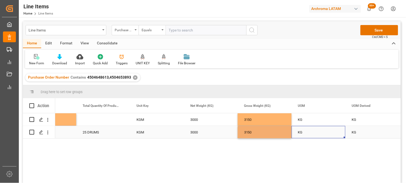
click at [299, 130] on div "KG" at bounding box center [318, 132] width 54 height 12
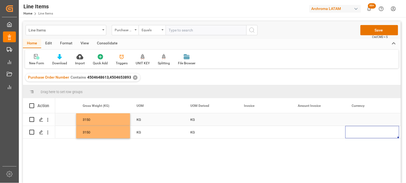
click at [249, 119] on div "Press SPACE to select this row." at bounding box center [265, 119] width 54 height 12
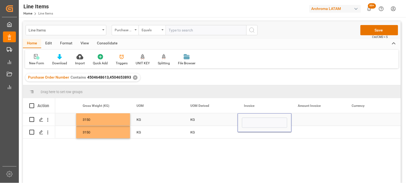
click at [249, 119] on input "Press SPACE to select this row." at bounding box center [264, 123] width 45 height 10
type input "9064588815"
click at [252, 133] on div "Press SPACE to select this row." at bounding box center [265, 132] width 54 height 12
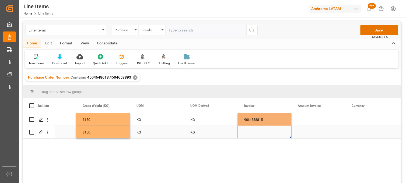
click at [251, 132] on div "Press SPACE to select this row." at bounding box center [265, 132] width 54 height 12
click at [251, 132] on input "Press SPACE to select this row." at bounding box center [264, 129] width 45 height 10
paste input "9064588815"
type input "9064588815"
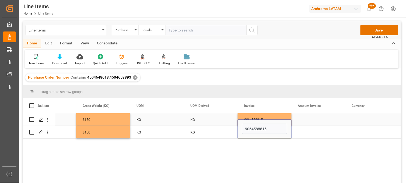
click at [301, 120] on div "Press SPACE to select this row." at bounding box center [318, 119] width 54 height 12
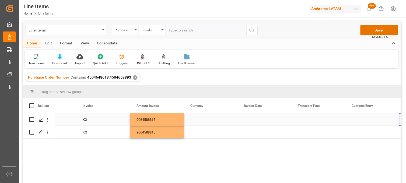
scroll to position [0, 1217]
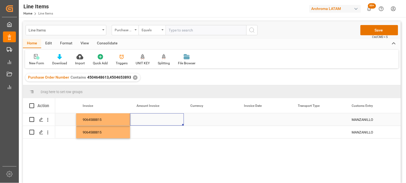
click at [147, 116] on div "Press SPACE to select this row." at bounding box center [157, 119] width 54 height 12
click at [146, 118] on input "Press SPACE to select this row." at bounding box center [156, 123] width 45 height 10
type input "3420"
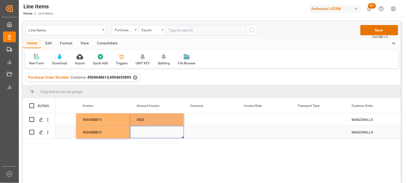
click at [146, 133] on div "Press SPACE to select this row." at bounding box center [157, 132] width 54 height 12
click at [143, 131] on div "Press SPACE to select this row." at bounding box center [157, 132] width 54 height 12
type input "3420"
click at [197, 120] on div "Press SPACE to select this row." at bounding box center [211, 119] width 54 height 12
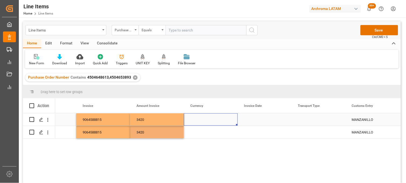
click at [197, 120] on div "Press SPACE to select this row." at bounding box center [211, 119] width 54 height 12
click at [197, 120] on input "Press SPACE to select this row." at bounding box center [210, 123] width 45 height 10
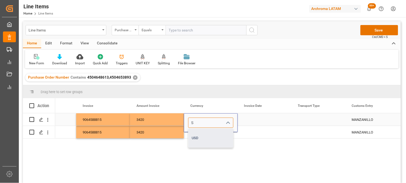
click at [198, 135] on div "USD" at bounding box center [210, 138] width 45 height 19
type input "USD"
click at [196, 133] on div "Press SPACE to select this row." at bounding box center [211, 132] width 54 height 12
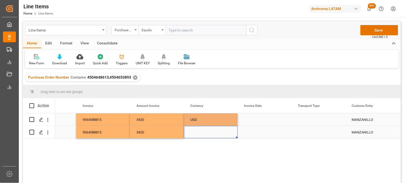
click at [194, 130] on div "Press SPACE to select this row." at bounding box center [211, 132] width 54 height 12
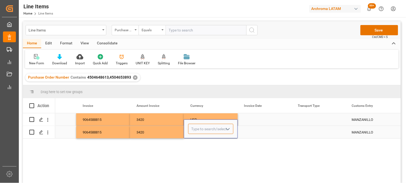
click at [194, 130] on input "Press SPACE to select this row." at bounding box center [210, 129] width 45 height 10
drag, startPoint x: 196, startPoint y: 143, endPoint x: 241, endPoint y: 131, distance: 46.1
click at [197, 143] on div "USD" at bounding box center [210, 144] width 45 height 19
type input "USD"
click at [251, 117] on div "Press SPACE to select this row." at bounding box center [265, 119] width 54 height 12
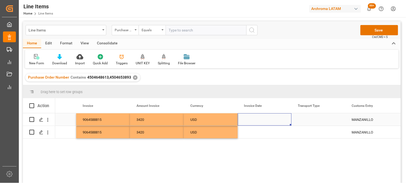
click at [250, 119] on div "Press SPACE to select this row." at bounding box center [265, 119] width 54 height 12
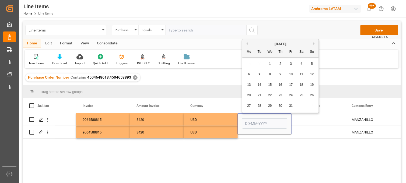
click at [248, 44] on div "[DATE]" at bounding box center [280, 43] width 76 height 5
click at [247, 44] on button "Previous Month" at bounding box center [246, 43] width 3 height 3
click at [250, 95] on span "18" at bounding box center [248, 95] width 3 height 4
type input "18-08-2025"
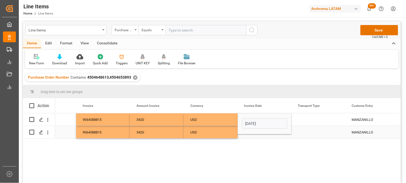
click at [250, 136] on div "Press SPACE to select this row." at bounding box center [265, 132] width 54 height 12
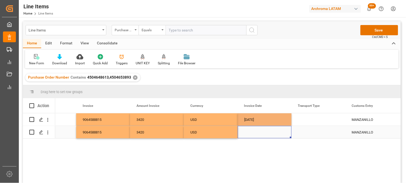
click at [247, 131] on div "Press SPACE to select this row." at bounding box center [265, 132] width 54 height 12
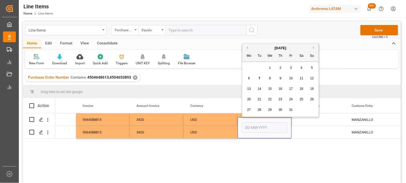
click at [247, 47] on button "Previous Month" at bounding box center [246, 47] width 3 height 3
click at [249, 101] on span "18" at bounding box center [248, 99] width 3 height 4
type input "18-08-2025"
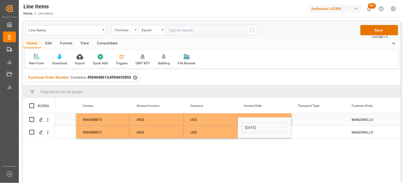
click at [305, 118] on div "Press SPACE to select this row." at bounding box center [318, 119] width 54 height 12
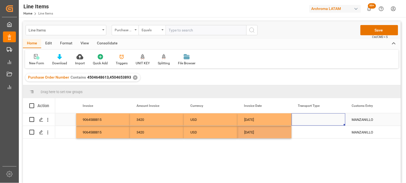
click at [305, 118] on div "Press SPACE to select this row." at bounding box center [318, 119] width 54 height 12
click at [305, 118] on input "Press SPACE to select this row." at bounding box center [318, 123] width 45 height 10
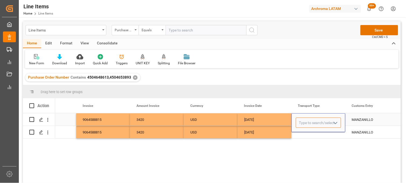
click at [305, 123] on input "Press SPACE to select this row." at bounding box center [318, 123] width 45 height 10
click at [306, 138] on div "SEAFREIGHT" at bounding box center [318, 138] width 45 height 19
type input "SEAFREIGHT"
click at [300, 130] on div "SEAFREIGHT" at bounding box center [318, 122] width 54 height 19
click at [304, 133] on div "Press SPACE to select this row." at bounding box center [318, 132] width 54 height 12
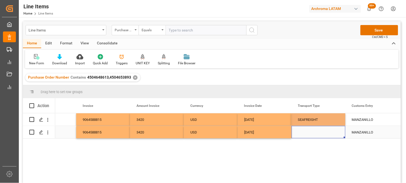
click at [304, 131] on div "Press SPACE to select this row." at bounding box center [318, 132] width 54 height 12
click at [304, 131] on input "Press SPACE to select this row." at bounding box center [318, 129] width 45 height 10
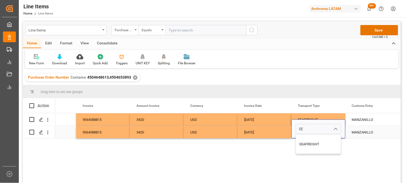
click at [305, 139] on div "SEAFREIGHT" at bounding box center [318, 144] width 45 height 19
type input "SEAFREIGHT"
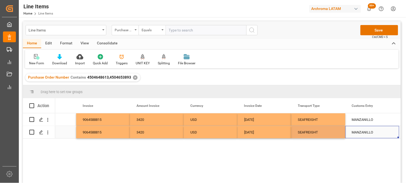
drag, startPoint x: 354, startPoint y: 128, endPoint x: 338, endPoint y: 121, distance: 17.6
click at [354, 128] on div "MANZANILLO" at bounding box center [372, 132] width 54 height 12
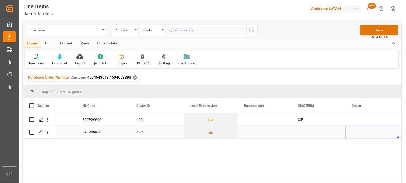
scroll to position [0, 1594]
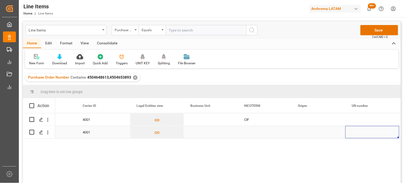
click at [255, 131] on div "Press SPACE to select this row." at bounding box center [265, 132] width 54 height 12
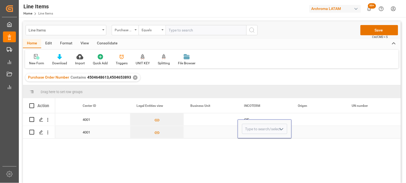
click at [255, 132] on input "Press SPACE to select this row." at bounding box center [264, 129] width 45 height 10
click at [256, 140] on div "CIF" at bounding box center [264, 144] width 45 height 19
type input "CIF"
click at [209, 121] on div "Press SPACE to select this row." at bounding box center [211, 119] width 54 height 12
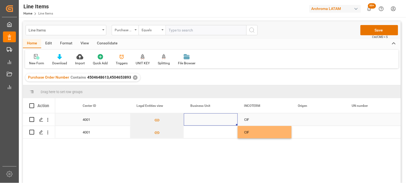
click at [194, 120] on div "Press SPACE to select this row." at bounding box center [211, 119] width 54 height 12
type input "TEXTIL"
click at [202, 135] on div "Press SPACE to select this row." at bounding box center [211, 132] width 54 height 12
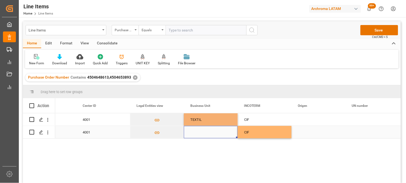
click at [196, 130] on div "Press SPACE to select this row." at bounding box center [211, 132] width 54 height 12
click at [196, 130] on input "Press SPACE to select this row." at bounding box center [210, 129] width 45 height 10
type input "TEXTIL"
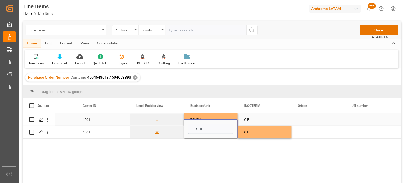
click at [306, 120] on div "Press SPACE to select this row." at bounding box center [318, 119] width 54 height 12
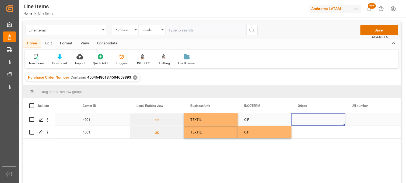
click at [302, 121] on div "Press SPACE to select this row." at bounding box center [318, 119] width 54 height 12
click at [302, 121] on input "Press SPACE to select this row." at bounding box center [318, 123] width 45 height 10
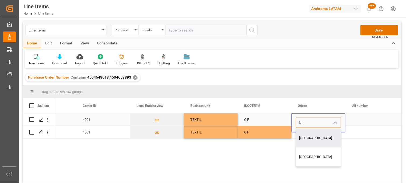
type input "N"
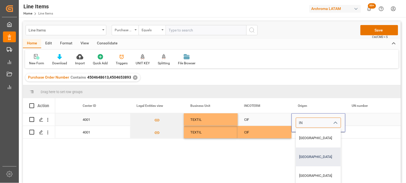
click at [304, 154] on div "INDIA" at bounding box center [318, 156] width 45 height 19
type input "INDIA"
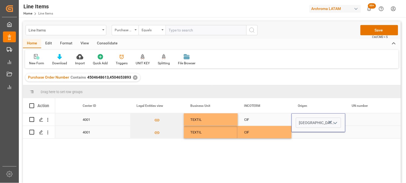
click at [301, 134] on div "Press SPACE to select this row." at bounding box center [318, 132] width 54 height 12
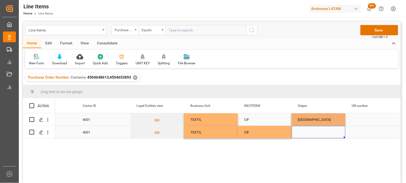
click at [303, 132] on div "Press SPACE to select this row." at bounding box center [318, 132] width 54 height 12
click at [303, 132] on input "Press SPACE to select this row." at bounding box center [318, 129] width 45 height 10
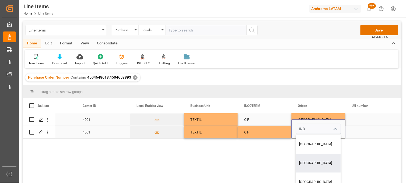
click at [295, 137] on div "IND BRASIL CHINA PAKISTAN INDIA COREA DEL SUR FRANCIA ESPAÑA ALEMANIA ITALIA US…" at bounding box center [318, 128] width 54 height 19
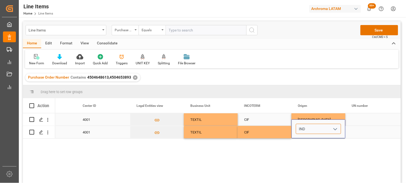
click at [307, 130] on input "IND" at bounding box center [318, 129] width 45 height 10
click at [308, 130] on input "IND" at bounding box center [318, 129] width 45 height 10
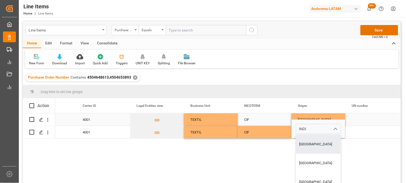
drag, startPoint x: 294, startPoint y: 139, endPoint x: 300, endPoint y: 136, distance: 6.6
click at [295, 138] on div "MANZANILLO 3907999900 4001 TEXTIL CIF INDIA MANZANILLO 3907999900 4001 TEXTIL C…" at bounding box center [228, 149] width 346 height 73
click at [311, 130] on input "INDI" at bounding box center [318, 129] width 45 height 10
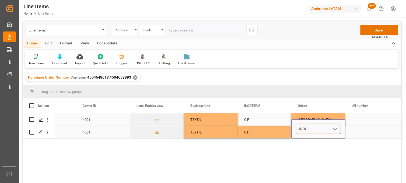
type input "INDIA"
click at [311, 146] on div "INDIA" at bounding box center [318, 144] width 45 height 19
click at [364, 118] on div "Press SPACE to select this row." at bounding box center [372, 119] width 54 height 12
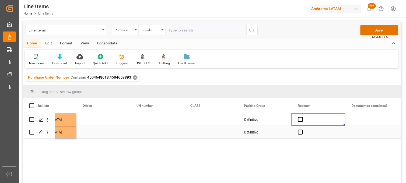
scroll to position [0, 1863]
click at [300, 119] on span "Press SPACE to select this row." at bounding box center [300, 119] width 5 height 5
click at [302, 117] on input "Press SPACE to select this row." at bounding box center [302, 117] width 0 height 0
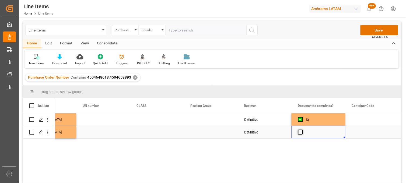
click at [301, 133] on span "Press SPACE to select this row." at bounding box center [300, 132] width 5 height 5
click at [302, 130] on input "Press SPACE to select this row." at bounding box center [302, 130] width 0 height 0
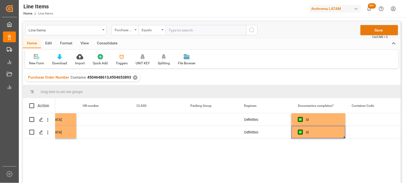
click at [373, 32] on button "Save" at bounding box center [379, 30] width 38 height 10
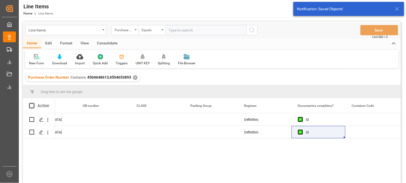
click at [31, 108] on span at bounding box center [31, 105] width 5 height 5
click at [33, 103] on input "checkbox" at bounding box center [33, 103] width 0 height 0
checkbox input "true"
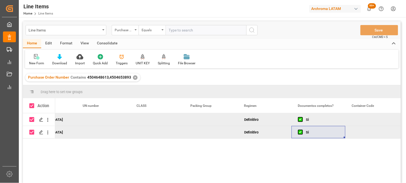
click at [107, 45] on div "Consolidate" at bounding box center [107, 43] width 29 height 9
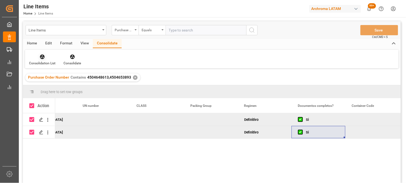
click at [41, 57] on icon at bounding box center [42, 57] width 5 height 5
click at [35, 77] on div "Line Items Purchase Order Number Equals Save Ctrl/CMD + S Home Edit Format View…" at bounding box center [212, 109] width 378 height 176
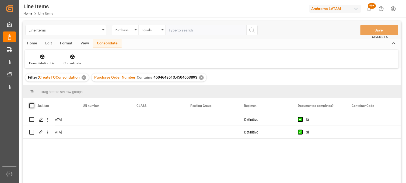
click at [31, 104] on span at bounding box center [31, 105] width 5 height 5
click at [33, 103] on input "checkbox" at bounding box center [33, 103] width 0 height 0
checkbox input "true"
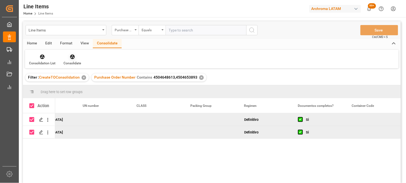
click at [73, 59] on icon at bounding box center [72, 56] width 5 height 5
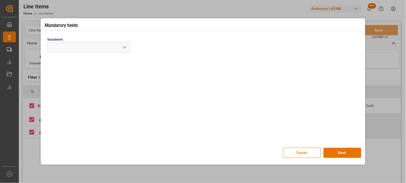
click at [125, 48] on polyline "open menu" at bounding box center [124, 48] width 3 height 2
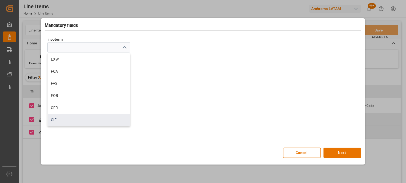
click at [60, 119] on div "CIF" at bounding box center [89, 120] width 82 height 12
type input "CIF"
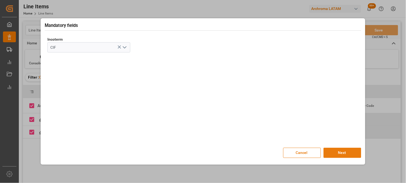
click at [327, 150] on button "Next" at bounding box center [342, 153] width 38 height 10
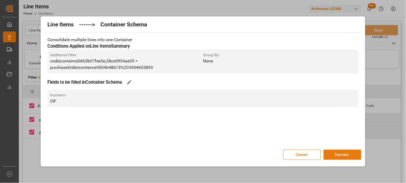
click at [332, 154] on button "Execute" at bounding box center [342, 155] width 38 height 10
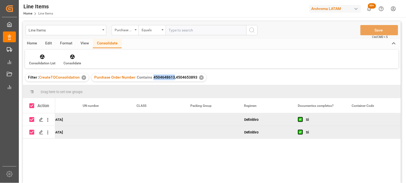
drag, startPoint x: 172, startPoint y: 76, endPoint x: 152, endPoint y: 78, distance: 20.2
click at [153, 78] on span "4504648613,4504653893" at bounding box center [175, 77] width 44 height 4
copy span "4504648613"
click at [46, 30] on div "Line Items" at bounding box center [65, 29] width 72 height 7
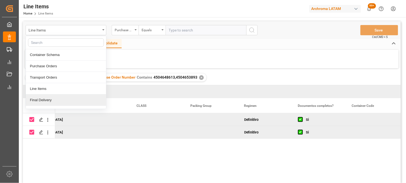
click at [38, 100] on div "Final Delivery" at bounding box center [66, 99] width 80 height 11
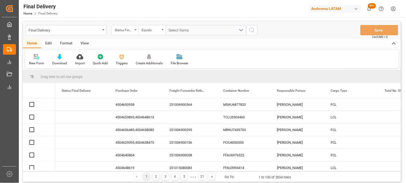
click at [131, 31] on div "Status Final Delivery" at bounding box center [124, 29] width 18 height 6
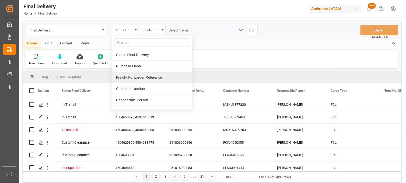
click at [131, 78] on div "Freight Forwarder Reference" at bounding box center [152, 77] width 80 height 11
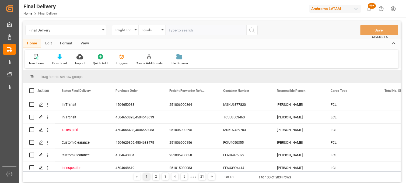
click at [180, 30] on input "text" at bounding box center [206, 30] width 81 height 10
type input "251006900529"
click at [251, 31] on icon "search button" at bounding box center [252, 30] width 6 height 6
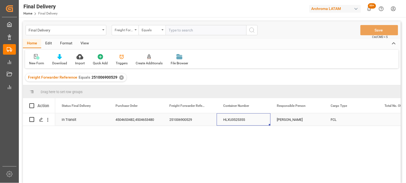
click at [236, 119] on div "HLXU3525355" at bounding box center [244, 119] width 54 height 12
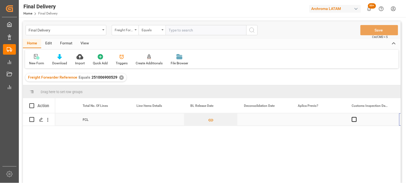
scroll to position [0, 302]
click at [203, 122] on div "Press SPACE to select this row." at bounding box center [211, 119] width 54 height 12
click at [203, 121] on div "Press SPACE to select this row." at bounding box center [211, 119] width 54 height 12
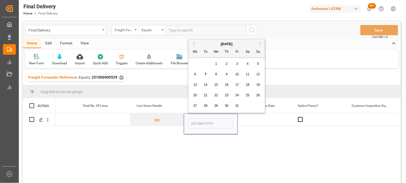
click at [206, 76] on div "7" at bounding box center [205, 74] width 7 height 6
type input "[DATE]"
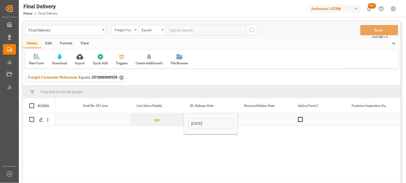
click at [254, 119] on div "Press SPACE to select this row." at bounding box center [265, 119] width 54 height 12
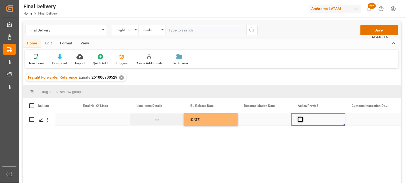
click at [300, 119] on span "Press SPACE to select this row." at bounding box center [300, 119] width 5 height 5
click at [302, 117] on input "Press SPACE to select this row." at bounding box center [302, 117] width 0 height 0
click at [364, 119] on div "Press SPACE to select this row." at bounding box center [372, 119] width 54 height 12
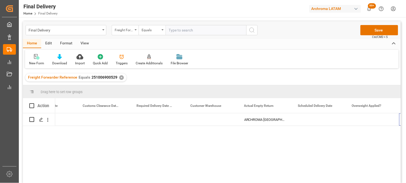
scroll to position [0, 786]
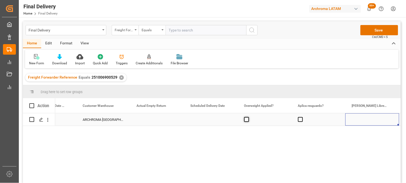
click at [248, 119] on span "Press SPACE to select this row." at bounding box center [246, 119] width 5 height 5
click at [248, 117] on input "Press SPACE to select this row." at bounding box center [248, 117] width 0 height 0
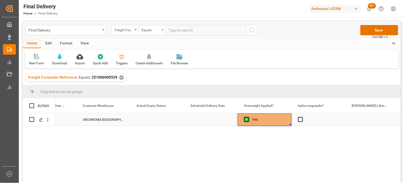
click at [248, 119] on span "Press SPACE to select this row." at bounding box center [246, 119] width 5 height 5
click at [248, 117] on input "Press SPACE to select this row." at bounding box center [248, 117] width 0 height 0
click at [299, 120] on span "Press SPACE to select this row." at bounding box center [300, 119] width 5 height 5
click at [302, 117] on input "Press SPACE to select this row." at bounding box center [302, 117] width 0 height 0
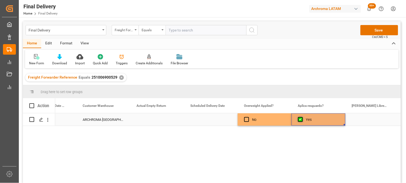
click at [300, 119] on span "Press SPACE to select this row." at bounding box center [300, 119] width 5 height 5
click at [302, 117] on input "Press SPACE to select this row." at bounding box center [302, 117] width 0 height 0
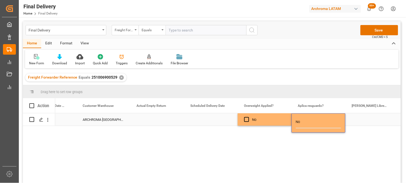
click at [361, 118] on div "Press SPACE to select this row." at bounding box center [372, 119] width 54 height 12
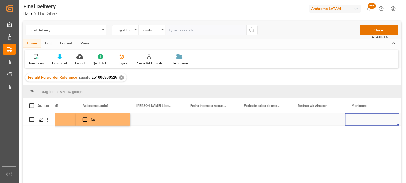
click at [310, 118] on div "Press SPACE to select this row." at bounding box center [318, 119] width 54 height 12
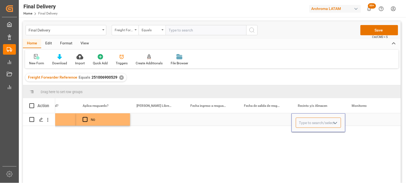
click at [310, 118] on input "Press SPACE to select this row." at bounding box center [318, 123] width 45 height 10
click at [311, 138] on div "ICAVE" at bounding box center [318, 138] width 45 height 19
type input "ICAVE"
click at [358, 119] on div "Press SPACE to select this row." at bounding box center [372, 119] width 54 height 12
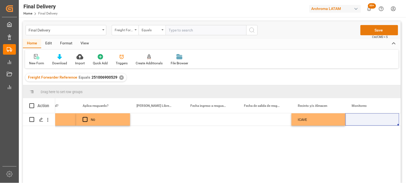
click at [368, 31] on button "Save" at bounding box center [379, 30] width 38 height 10
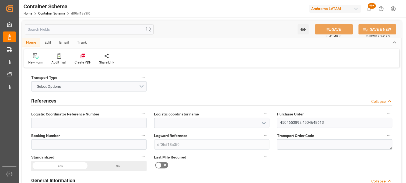
type textarea "4504653893,4504648613"
type input "df0fcf18a3f0"
type input "ARCHROMA [GEOGRAPHIC_DATA], PTE. LTD."
type input "Pending"
type input "MANZANILLO"
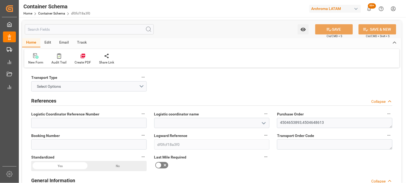
type input "TEXTIL"
type textarea "DRUMS"
type input "50 DRUMS"
type input "ALMACÉN ATOTONILQUILLO"
type textarea "CARRETERA [GEOGRAPHIC_DATA] OCOTLAN ATOTONILQUILLO, [GEOGRAPHIC_DATA], [GEOGRAP…"
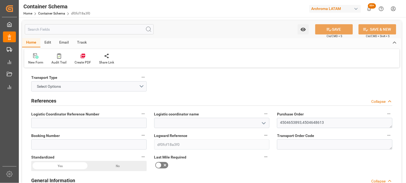
type input "CIF"
type textarea "No"
type textarea "Container ETA is not filled"
type input "0"
type input "2"
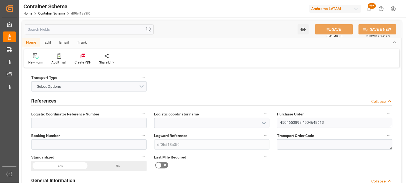
type input "50"
type input "6000"
type input "6300"
type input "0"
type input "[DATE]"
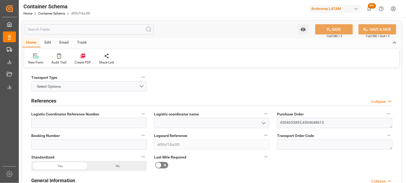
type input "[DATE] 22:33"
type input "[DATE]"
click at [142, 86] on button "Select Options" at bounding box center [88, 86] width 115 height 10
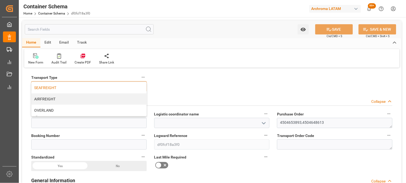
click at [60, 87] on div "SEAFREIGHT" at bounding box center [88, 87] width 115 height 11
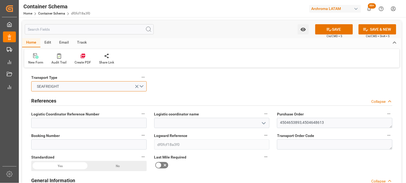
scroll to position [30, 0]
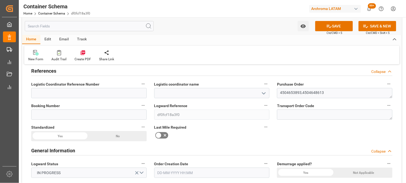
click at [268, 93] on div at bounding box center [211, 93] width 115 height 10
click at [263, 93] on icon "open menu" at bounding box center [264, 93] width 6 height 6
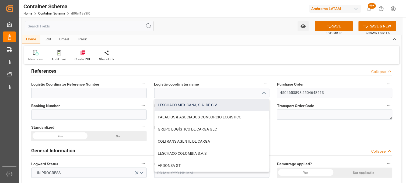
click at [198, 107] on div "LESCHACO MEXICANA, S.A. DE C.V." at bounding box center [211, 105] width 115 height 12
type input "LESCHACO MEXICANA, S.A. DE C.V."
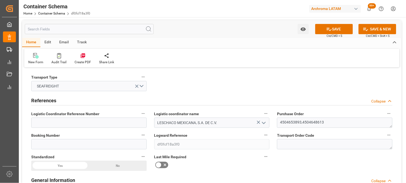
scroll to position [0, 0]
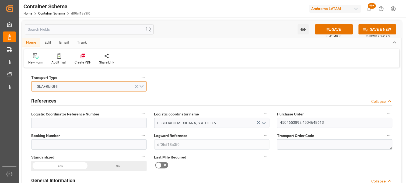
click at [141, 85] on button "SEAFREIGHT" at bounding box center [88, 86] width 115 height 10
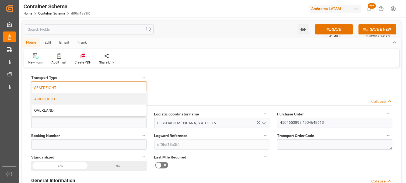
click at [57, 98] on div "AIRFREIGHT" at bounding box center [88, 98] width 115 height 11
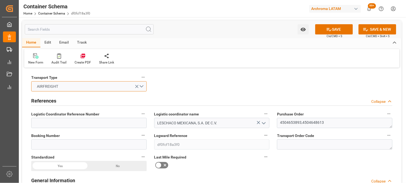
click at [141, 86] on button "AIRFREIGHT" at bounding box center [88, 86] width 115 height 10
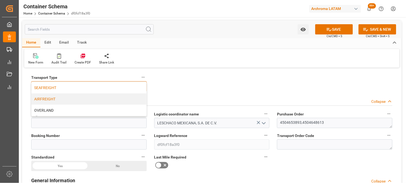
click at [114, 88] on div "SEAFREIGHT" at bounding box center [88, 87] width 115 height 11
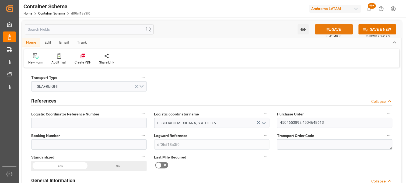
click at [319, 31] on button "SAVE" at bounding box center [334, 29] width 38 height 10
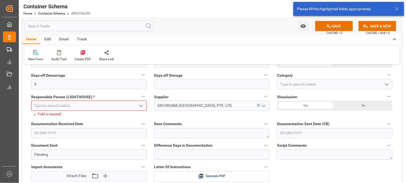
scroll to position [146, 0]
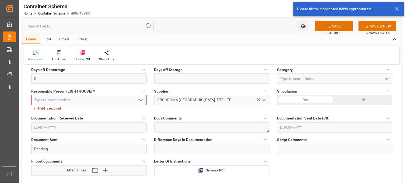
click at [141, 100] on icon "open menu" at bounding box center [141, 100] width 6 height 6
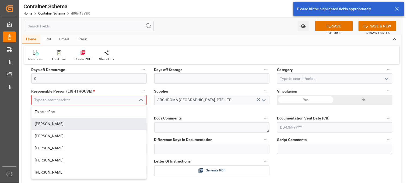
click at [86, 124] on div "[PERSON_NAME]" at bounding box center [88, 124] width 115 height 12
type input "[PERSON_NAME]"
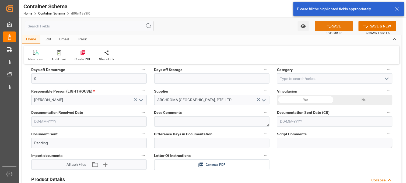
click at [330, 26] on icon at bounding box center [329, 26] width 5 height 3
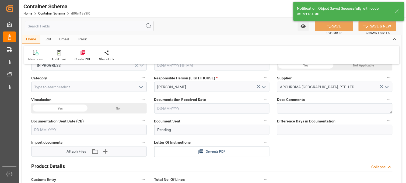
type input "07-10-2025 22:34"
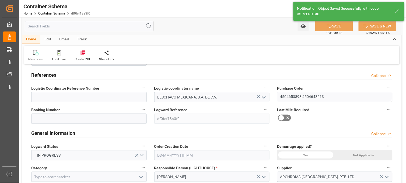
scroll to position [0, 0]
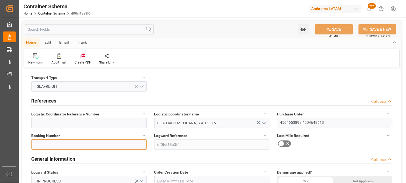
click at [42, 143] on input at bounding box center [88, 144] width 115 height 10
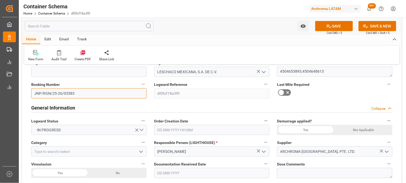
scroll to position [60, 0]
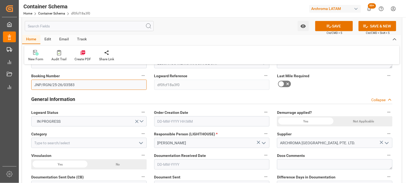
type input "JNP/RGN/25-26/03583"
click at [164, 119] on input "text" at bounding box center [211, 121] width 115 height 10
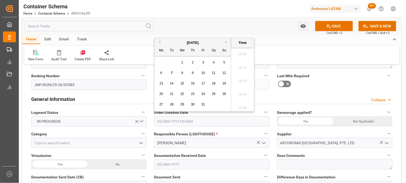
scroll to position [863, 0]
click at [161, 65] on div "29 30 1 2 3 4 5" at bounding box center [192, 62] width 73 height 10
click at [171, 74] on span "7" at bounding box center [172, 73] width 2 height 4
click at [244, 55] on li "16:00" at bounding box center [242, 52] width 23 height 13
type input "[DATE] 16:00"
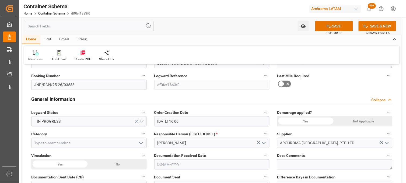
click at [358, 120] on div "Not Applicable" at bounding box center [364, 121] width 58 height 10
click at [139, 142] on icon "open menu" at bounding box center [141, 143] width 6 height 6
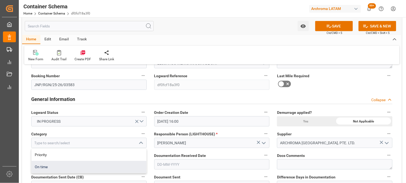
click at [48, 166] on div "On time" at bounding box center [88, 167] width 115 height 12
type input "On time"
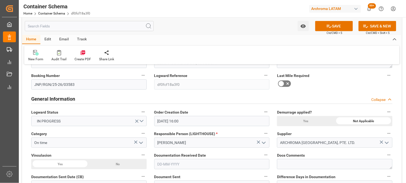
scroll to position [60, 0]
click at [396, 90] on div "Last Mile Required" at bounding box center [334, 81] width 123 height 22
click at [66, 164] on div "Yes" at bounding box center [60, 164] width 58 height 10
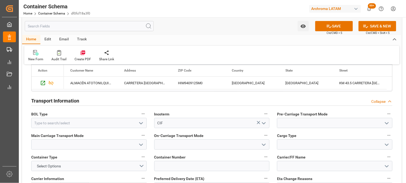
scroll to position [448, 0]
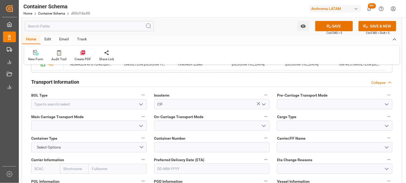
click at [140, 103] on icon "open menu" at bounding box center [141, 104] width 6 height 6
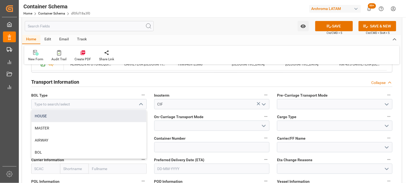
click at [109, 118] on div "HOUSE" at bounding box center [88, 116] width 115 height 12
type input "HOUSE"
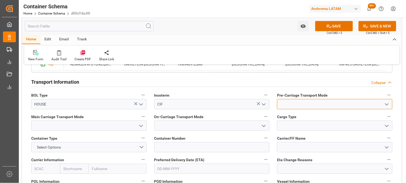
click at [364, 104] on input at bounding box center [334, 104] width 115 height 10
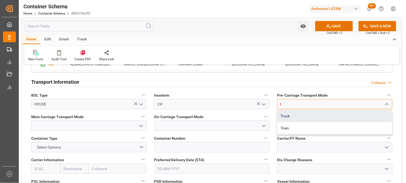
click at [345, 113] on div "Truck" at bounding box center [334, 116] width 115 height 12
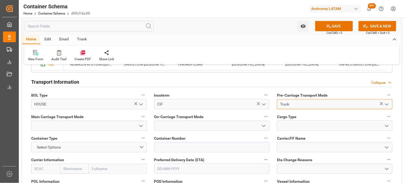
type input "Truck"
drag, startPoint x: 397, startPoint y: 77, endPoint x: 391, endPoint y: 77, distance: 5.7
click at [397, 77] on div "Transport Type SEAFREIGHT References Collapse Logistic Coordinator Reference Nu…" at bounding box center [211, 75] width 379 height 908
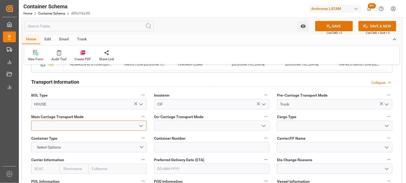
click at [114, 124] on input at bounding box center [88, 126] width 115 height 10
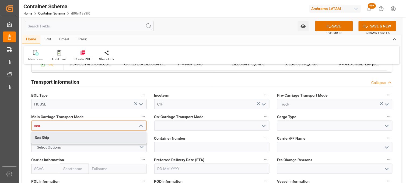
click at [99, 138] on div "Sea Ship" at bounding box center [88, 138] width 115 height 12
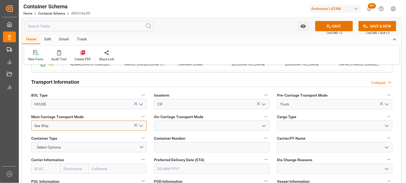
type input "Sea Ship"
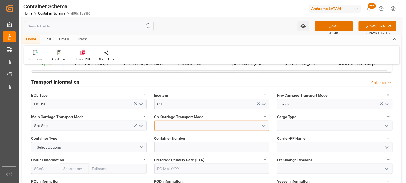
click at [159, 124] on input at bounding box center [211, 126] width 115 height 10
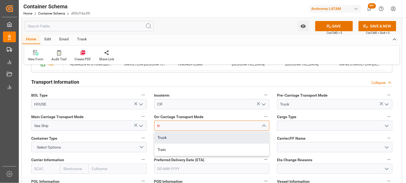
click at [165, 136] on div "Truck" at bounding box center [211, 138] width 115 height 12
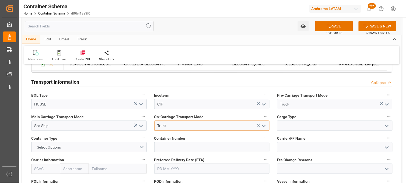
type input "Truck"
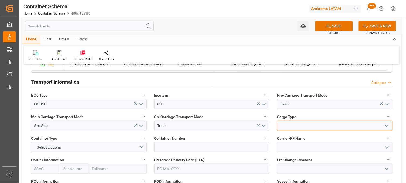
click at [284, 124] on input at bounding box center [334, 126] width 115 height 10
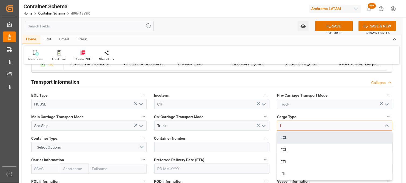
click at [284, 136] on div "LCL" at bounding box center [334, 138] width 115 height 12
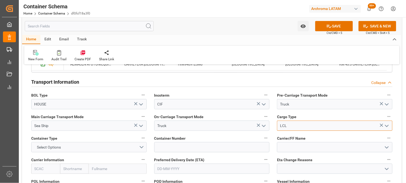
type input "LCL"
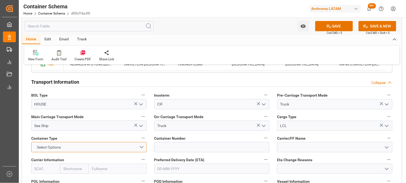
click at [143, 146] on button "Select Options" at bounding box center [88, 147] width 115 height 10
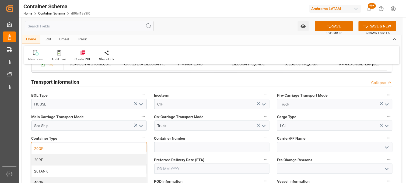
click at [43, 146] on div "20GP" at bounding box center [88, 148] width 115 height 11
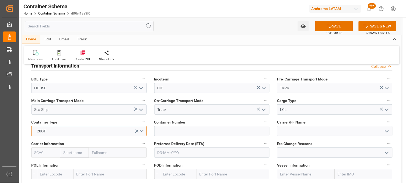
scroll to position [478, 0]
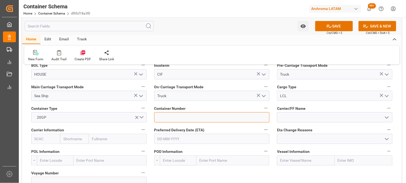
click at [165, 115] on input at bounding box center [211, 117] width 115 height 10
paste input "TCLU3503460"
type input "TCLU3503460"
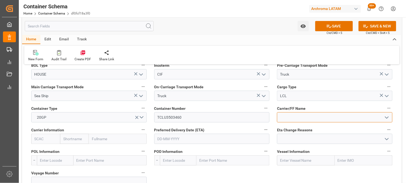
click at [294, 117] on input at bounding box center [334, 117] width 115 height 10
click at [290, 116] on input at bounding box center [334, 117] width 115 height 10
type input "cargo s"
click at [292, 117] on input at bounding box center [334, 117] width 115 height 10
type input "CARGO S"
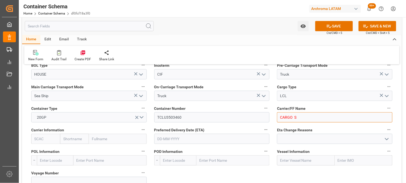
drag, startPoint x: 302, startPoint y: 118, endPoint x: 278, endPoint y: 119, distance: 23.7
click at [278, 119] on input "CARGO S" at bounding box center [334, 117] width 115 height 10
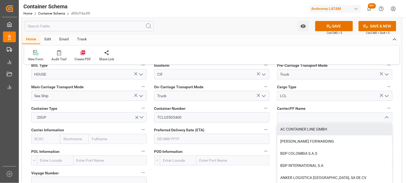
click at [74, 139] on input "text" at bounding box center [74, 139] width 29 height 10
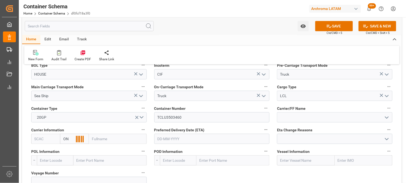
type input "ONE"
click at [71, 147] on div "ONE" at bounding box center [69, 151] width 19 height 12
type input "ONEY"
type input "Ocean Network Express"
type input "ONE"
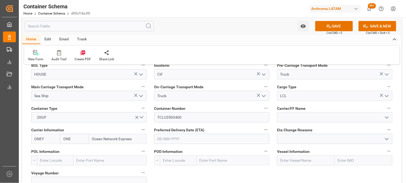
click at [180, 138] on input "text" at bounding box center [211, 139] width 115 height 10
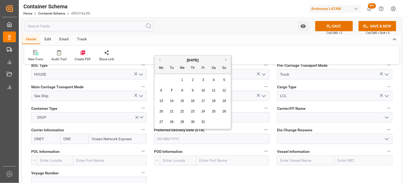
click at [226, 59] on button "Next Month" at bounding box center [226, 59] width 3 height 3
click at [212, 101] on span "15" at bounding box center [213, 101] width 3 height 4
type input "[DATE]"
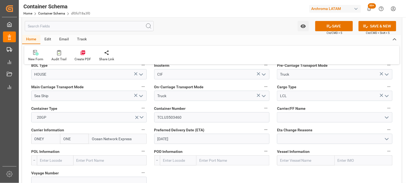
scroll to position [508, 0]
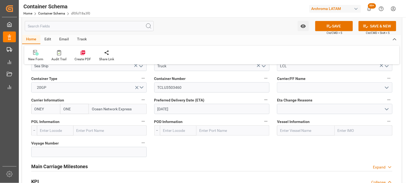
click at [88, 130] on input "text" at bounding box center [109, 130] width 73 height 10
click at [82, 131] on input "text" at bounding box center [109, 130] width 73 height 10
type input "NHAVA"
click at [86, 144] on b "[PERSON_NAME] ([PERSON_NAME])" at bounding box center [108, 142] width 62 height 4
type input "INNSA"
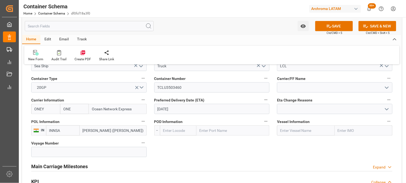
type input "[PERSON_NAME] ([PERSON_NAME])"
click at [205, 130] on input "text" at bounding box center [232, 130] width 73 height 10
click at [211, 130] on input "text" at bounding box center [232, 130] width 73 height 10
type input "MANZA"
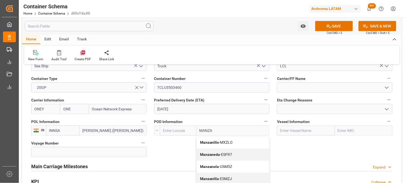
click at [212, 141] on b "Manzanillo" at bounding box center [209, 142] width 19 height 4
type input "MXZLO"
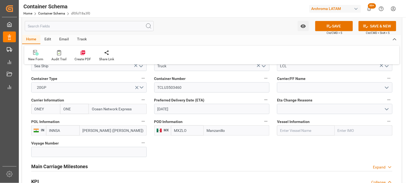
type input "Manzanillo"
click at [301, 131] on input "text" at bounding box center [306, 130] width 58 height 10
paste input "[GEOGRAPHIC_DATA]"
type input "[GEOGRAPHIC_DATA]"
click at [288, 139] on div "BANGKOK BRIDGE - 9463279" at bounding box center [306, 142] width 59 height 12
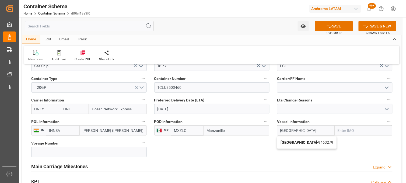
type input "9463279"
type input "[GEOGRAPHIC_DATA]"
click at [104, 151] on input at bounding box center [88, 152] width 115 height 10
type input "V"
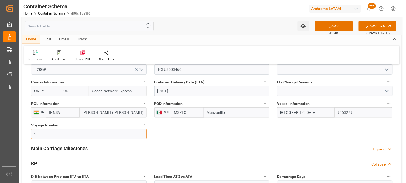
scroll to position [538, 0]
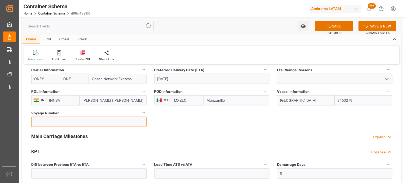
paste input "0512E"
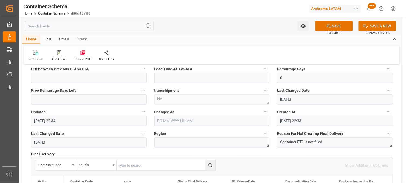
scroll to position [604, 0]
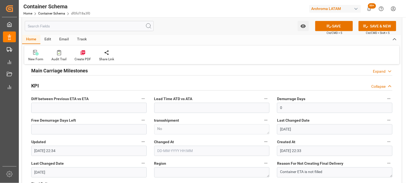
type input "0512E"
drag, startPoint x: 82, startPoint y: 70, endPoint x: 172, endPoint y: 105, distance: 96.4
click at [82, 70] on h2 "Main Carriage Milestones" at bounding box center [59, 70] width 57 height 7
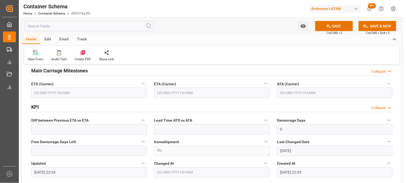
scroll to position [574, 0]
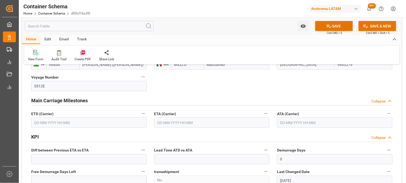
click at [160, 124] on input "text" at bounding box center [211, 123] width 115 height 10
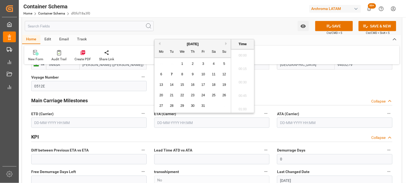
scroll to position [863, 0]
click at [226, 44] on button "Next Month" at bounding box center [226, 43] width 3 height 3
click at [214, 84] on span "15" at bounding box center [213, 85] width 3 height 4
click at [245, 69] on li "16:15" at bounding box center [242, 67] width 23 height 13
type input "[DATE] 16:15"
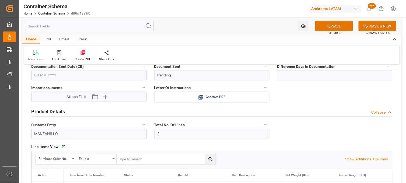
scroll to position [155, 0]
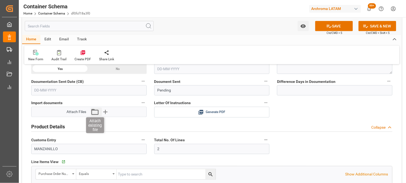
click at [96, 112] on icon "button" at bounding box center [95, 112] width 9 height 9
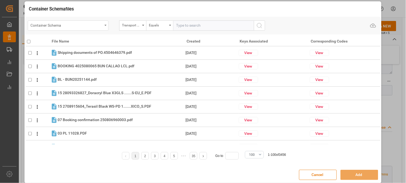
click at [101, 23] on div "Container Schema" at bounding box center [67, 25] width 72 height 7
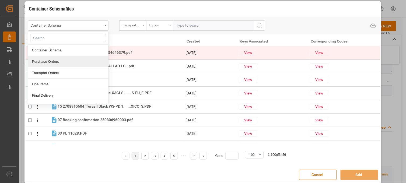
drag, startPoint x: 56, startPoint y: 61, endPoint x: 85, endPoint y: 51, distance: 31.2
click at [56, 61] on div "Purchase Orders" at bounding box center [68, 61] width 80 height 11
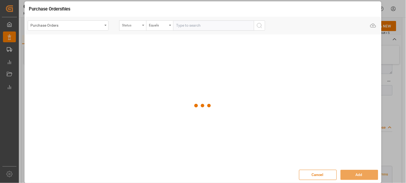
click at [142, 26] on div "Status" at bounding box center [132, 25] width 27 height 10
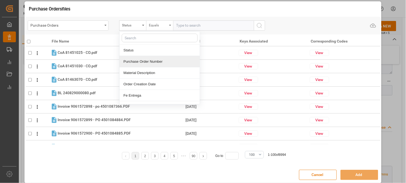
drag, startPoint x: 139, startPoint y: 59, endPoint x: 170, endPoint y: 27, distance: 44.5
click at [139, 58] on div "Purchase Order Number" at bounding box center [159, 61] width 80 height 11
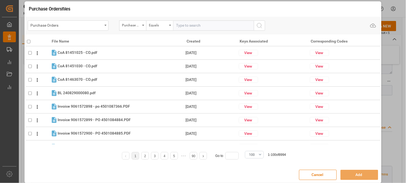
click at [178, 22] on input "text" at bounding box center [213, 25] width 81 height 10
paste input "4504648613"
type input "4504648613"
click at [259, 27] on icon "search button" at bounding box center [259, 25] width 6 height 6
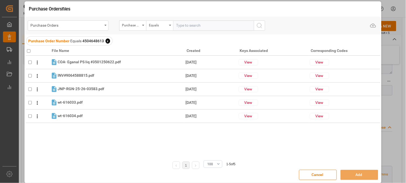
click at [28, 50] on input "checkbox" at bounding box center [28, 50] width 3 height 3
checkbox input "true"
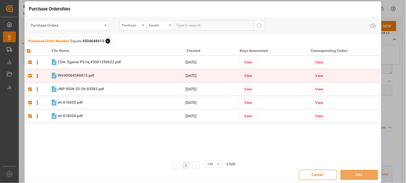
checkbox input "true"
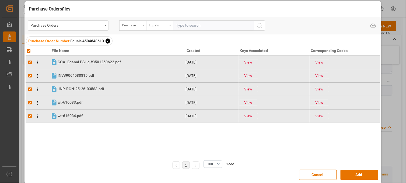
drag, startPoint x: 360, startPoint y: 176, endPoint x: 349, endPoint y: 165, distance: 15.2
click at [359, 176] on button "Add" at bounding box center [359, 175] width 38 height 10
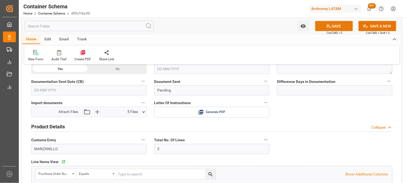
click at [336, 26] on button "SAVE" at bounding box center [334, 26] width 38 height 10
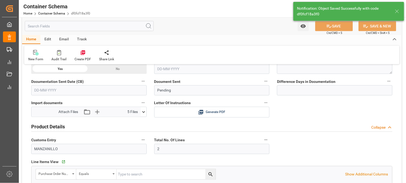
type input "07-10-2025 22:40"
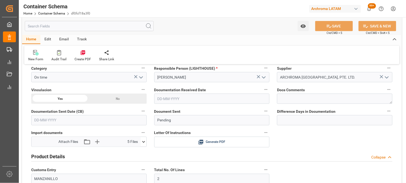
scroll to position [96, 0]
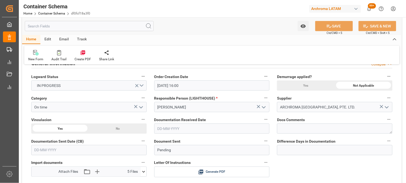
click at [168, 128] on input "text" at bounding box center [211, 129] width 115 height 10
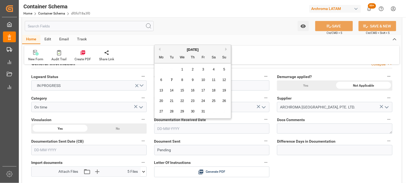
drag, startPoint x: 161, startPoint y: 72, endPoint x: 166, endPoint y: 73, distance: 4.8
click at [161, 72] on div "29 30 1 2 3 4 5" at bounding box center [192, 69] width 73 height 10
click at [172, 80] on span "7" at bounding box center [172, 80] width 2 height 4
type input "[DATE]"
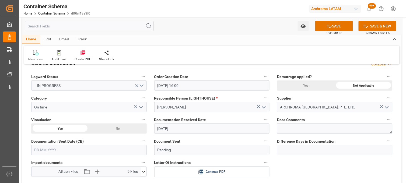
click at [63, 148] on input "text" at bounding box center [88, 150] width 115 height 10
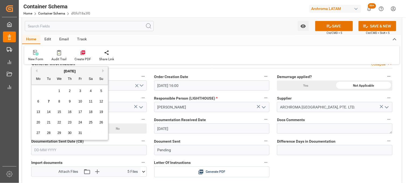
click at [40, 91] on div "29 30 1 2 3 4 5" at bounding box center [69, 91] width 73 height 10
click at [48, 101] on span "7" at bounding box center [49, 102] width 2 height 4
type input "[DATE]"
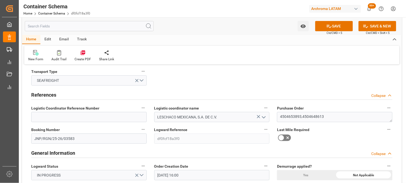
scroll to position [0, 0]
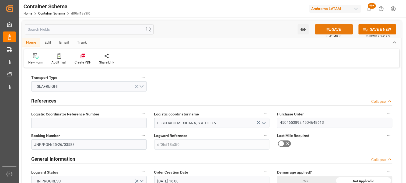
click at [326, 32] on button "SAVE" at bounding box center [334, 29] width 38 height 10
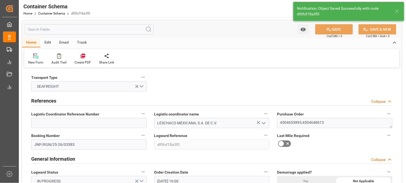
type input "Document Sent"
type textarea "Container is already in Final Delivery Phase."
type input "07-10-2025 22:41"
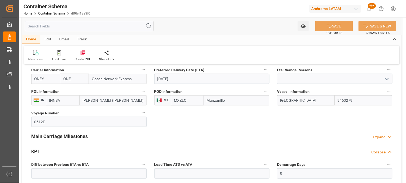
scroll to position [568, 0]
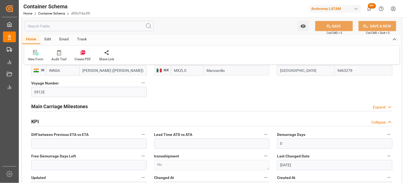
click at [199, 108] on div "Main Carriage Milestones Expand" at bounding box center [211, 106] width 361 height 10
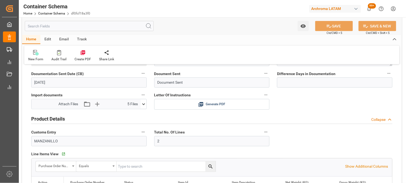
scroll to position [149, 0]
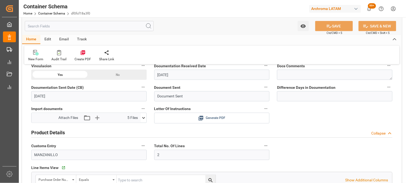
click at [211, 117] on span "Generate PDF" at bounding box center [216, 118] width 20 height 7
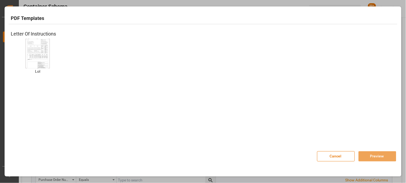
click at [34, 40] on img at bounding box center [38, 53] width 22 height 30
click at [369, 158] on button "Preview" at bounding box center [377, 156] width 38 height 10
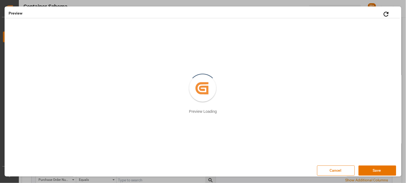
scroll to position [3, 0]
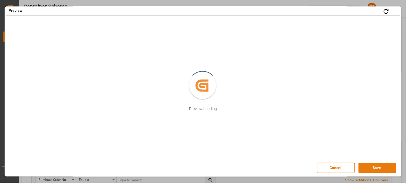
click at [377, 170] on button "Save" at bounding box center [377, 168] width 38 height 10
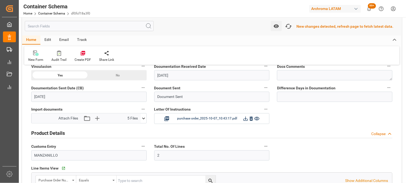
scroll to position [150, 0]
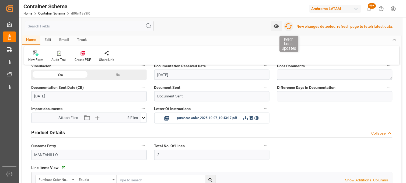
click at [292, 27] on icon "button" at bounding box center [288, 26] width 9 height 9
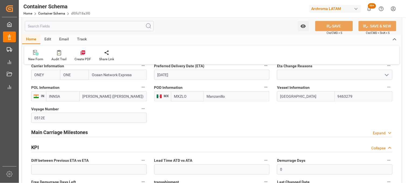
scroll to position [538, 0]
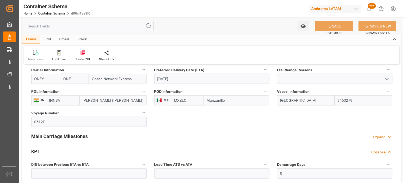
click at [68, 139] on h2 "Main Carriage Milestones" at bounding box center [59, 136] width 57 height 7
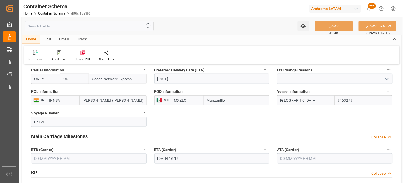
click at [52, 160] on input "text" at bounding box center [88, 158] width 115 height 10
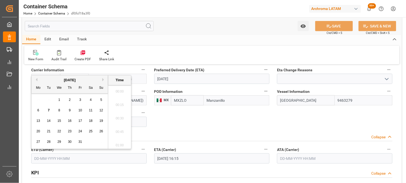
scroll to position [876, 0]
click at [36, 79] on button "Previous Month" at bounding box center [35, 79] width 3 height 3
click at [79, 99] on div "5" at bounding box center [80, 100] width 7 height 6
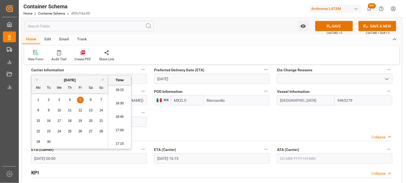
click at [117, 100] on li "16:30" at bounding box center [119, 103] width 23 height 13
type input "[DATE] 16:30"
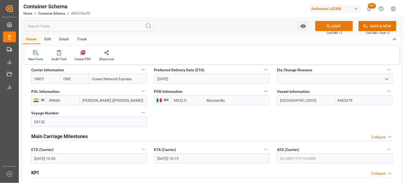
click at [342, 30] on button "SAVE" at bounding box center [334, 26] width 38 height 10
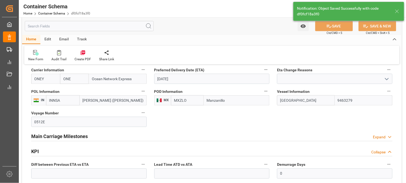
type input "0"
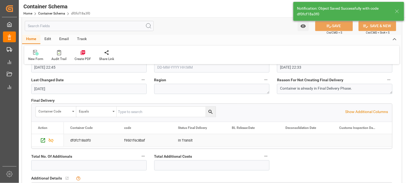
scroll to position [688, 0]
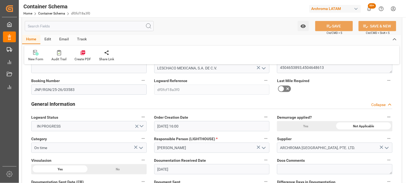
scroll to position [0, 0]
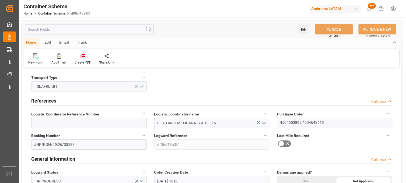
click at [282, 143] on icon at bounding box center [281, 143] width 6 height 6
click at [0, 0] on input "checkbox" at bounding box center [0, 0] width 0 height 0
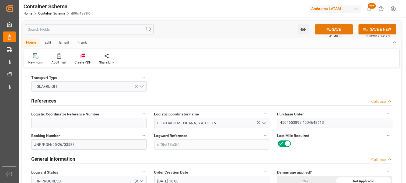
click at [329, 31] on icon at bounding box center [329, 30] width 6 height 6
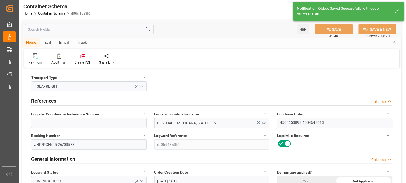
type input "[DATE] 23:01"
click at [275, 174] on div "Demurrage applied? Yes Not Applicable" at bounding box center [334, 178] width 123 height 22
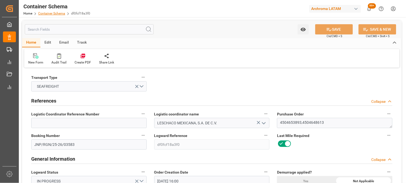
click at [41, 13] on link "Container Schema" at bounding box center [51, 14] width 27 height 4
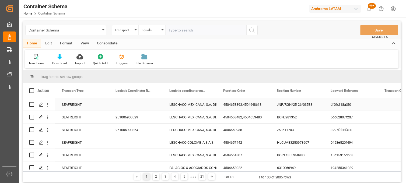
click at [235, 106] on div "4504653893,4504648613" at bounding box center [244, 104] width 54 height 12
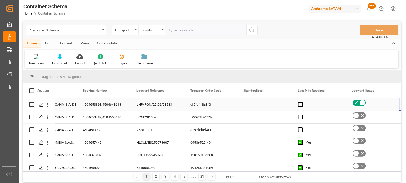
scroll to position [0, 194]
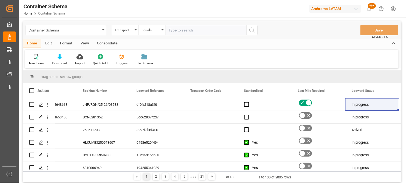
click at [380, 65] on div "New Form Download Import Quick Add Triggers File Browser" at bounding box center [212, 59] width 374 height 19
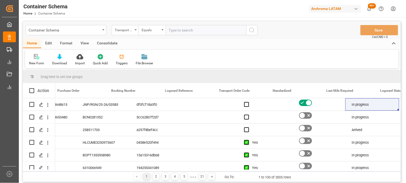
scroll to position [0, 0]
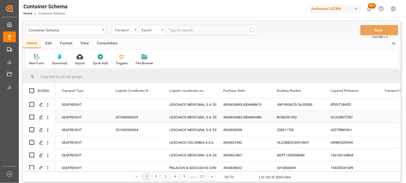
click at [185, 116] on div "LESCHACO MEXICANA, S.A. DE C.V." at bounding box center [189, 117] width 41 height 12
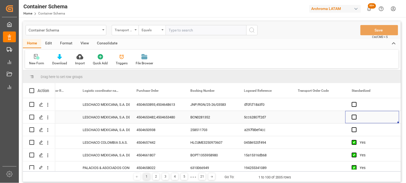
scroll to position [0, 140]
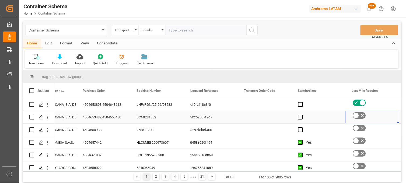
click at [357, 115] on icon "Press SPACE to select this row." at bounding box center [356, 115] width 6 height 6
click at [0, 0] on input "Press SPACE to select this row." at bounding box center [0, 0] width 0 height 0
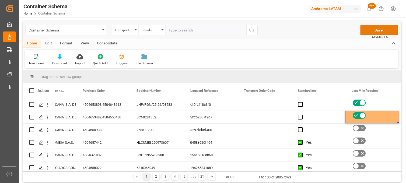
click at [377, 31] on button "Save" at bounding box center [379, 30] width 38 height 10
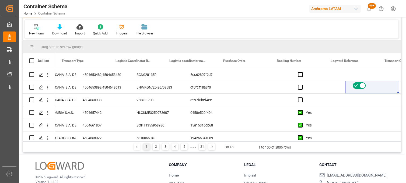
scroll to position [0, 0]
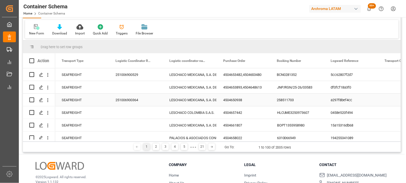
click at [186, 100] on div "LESCHACO MEXICANA, S.A. DE C.V." at bounding box center [189, 100] width 41 height 12
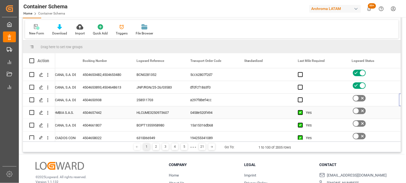
scroll to position [0, 194]
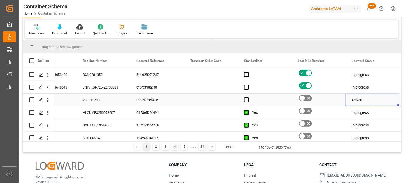
click at [307, 98] on icon "Press SPACE to select this row." at bounding box center [308, 98] width 6 height 6
click at [0, 0] on input "Press SPACE to select this row." at bounding box center [0, 0] width 0 height 0
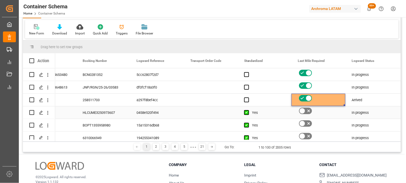
scroll to position [0, 0]
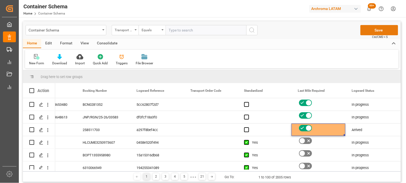
click at [380, 33] on button "Save" at bounding box center [379, 30] width 38 height 10
